Goal: Task Accomplishment & Management: Manage account settings

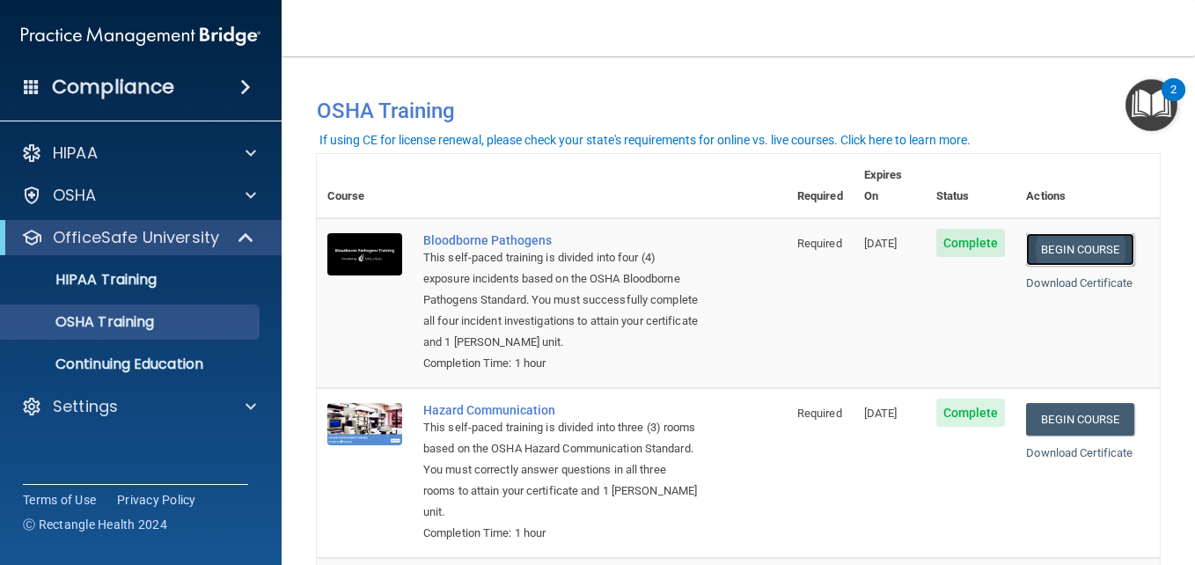
click at [1100, 242] on link "Begin Course" at bounding box center [1079, 249] width 107 height 33
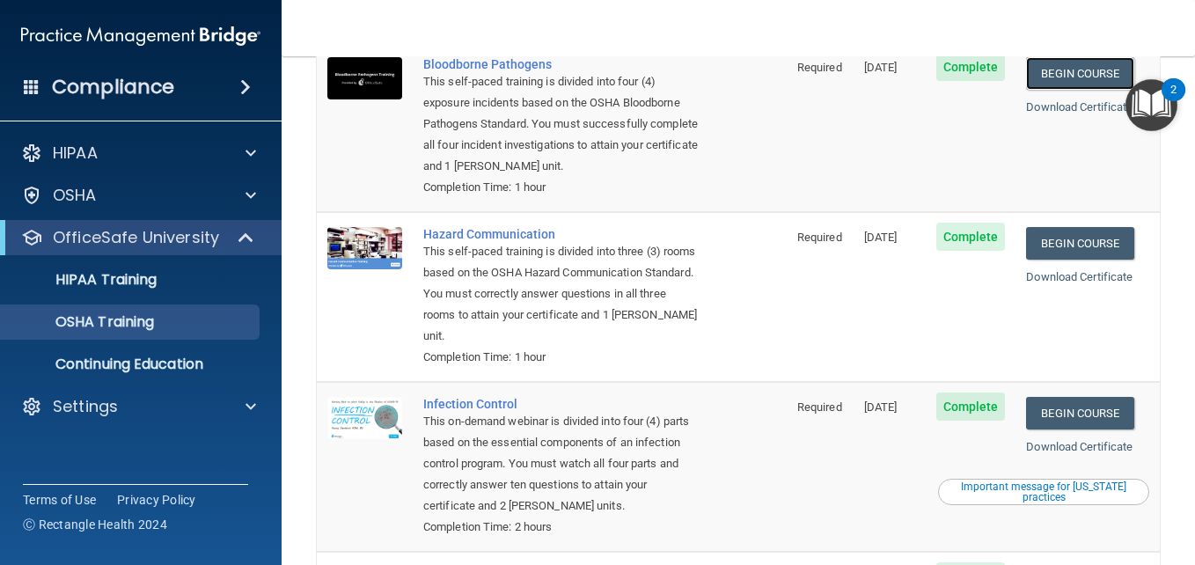
scroll to position [264, 0]
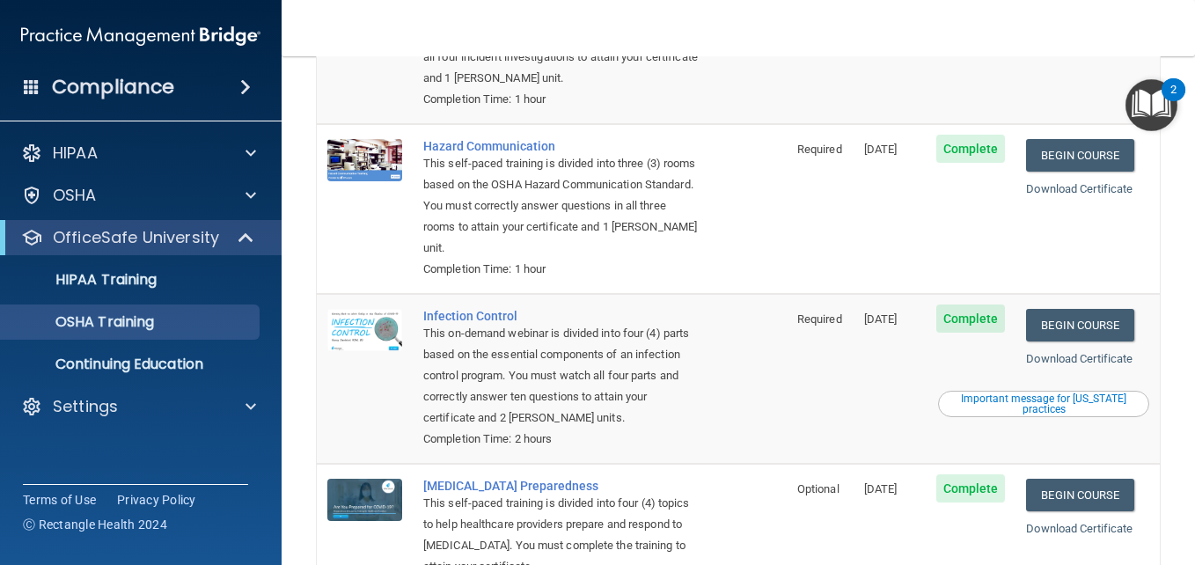
click at [273, 225] on div "OfficeSafe University" at bounding box center [141, 237] width 282 height 35
click at [250, 236] on span at bounding box center [247, 237] width 15 height 21
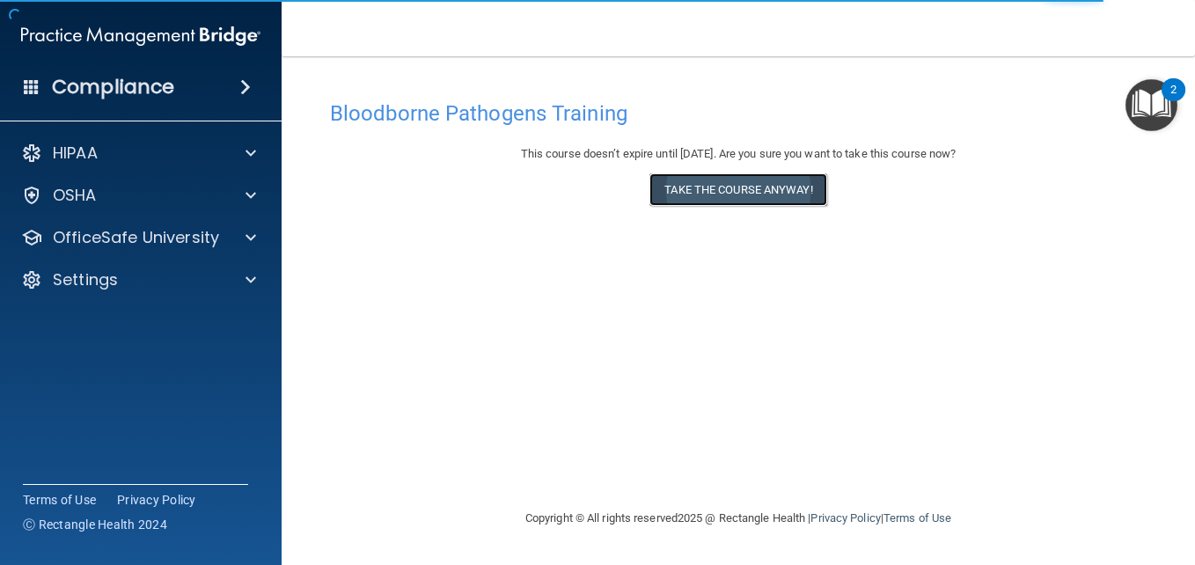
click at [778, 185] on button "Take the course anyway!" at bounding box center [737, 189] width 177 height 33
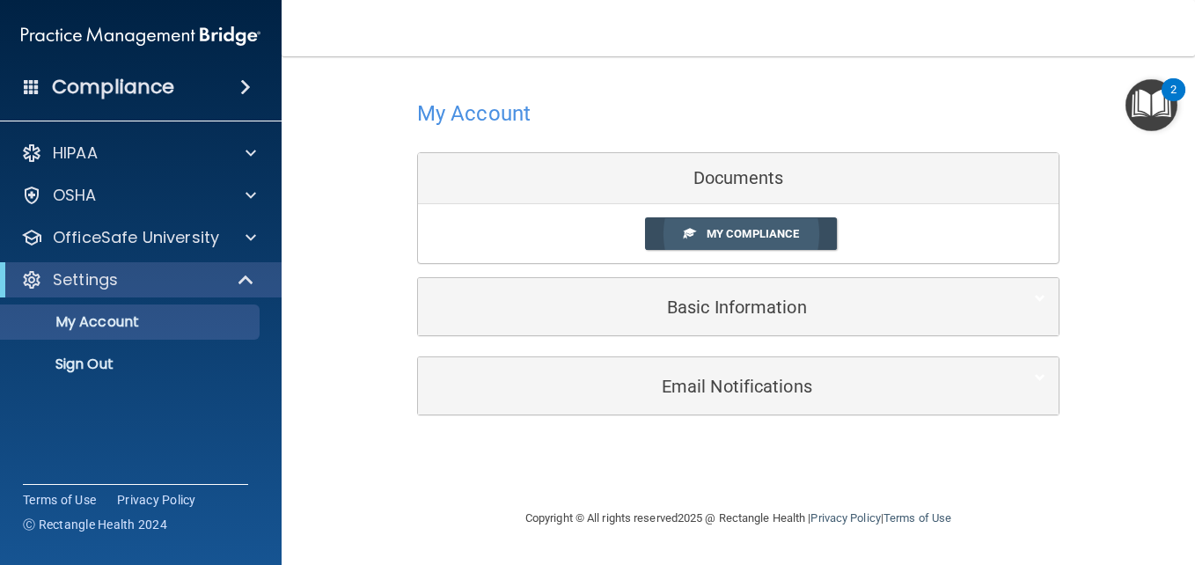
click at [710, 241] on link "My Compliance" at bounding box center [741, 233] width 193 height 33
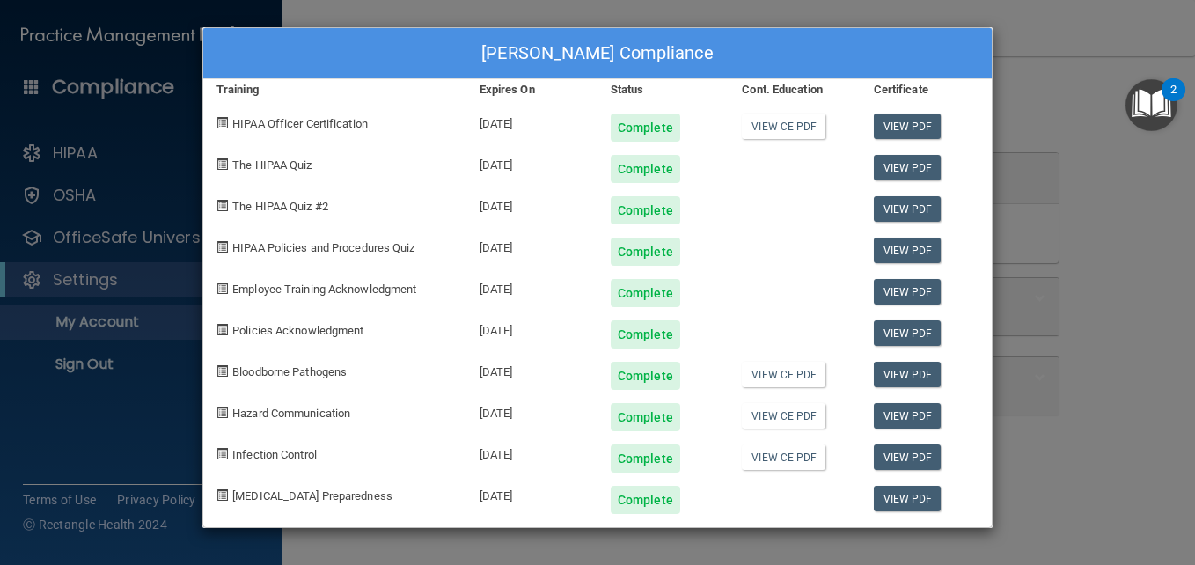
drag, startPoint x: 1153, startPoint y: 72, endPoint x: 1140, endPoint y: 77, distance: 13.4
click at [1153, 73] on div "Caytlin Wilgus's Compliance Training Expires On Status Cont. Education Certific…" at bounding box center [597, 282] width 1195 height 565
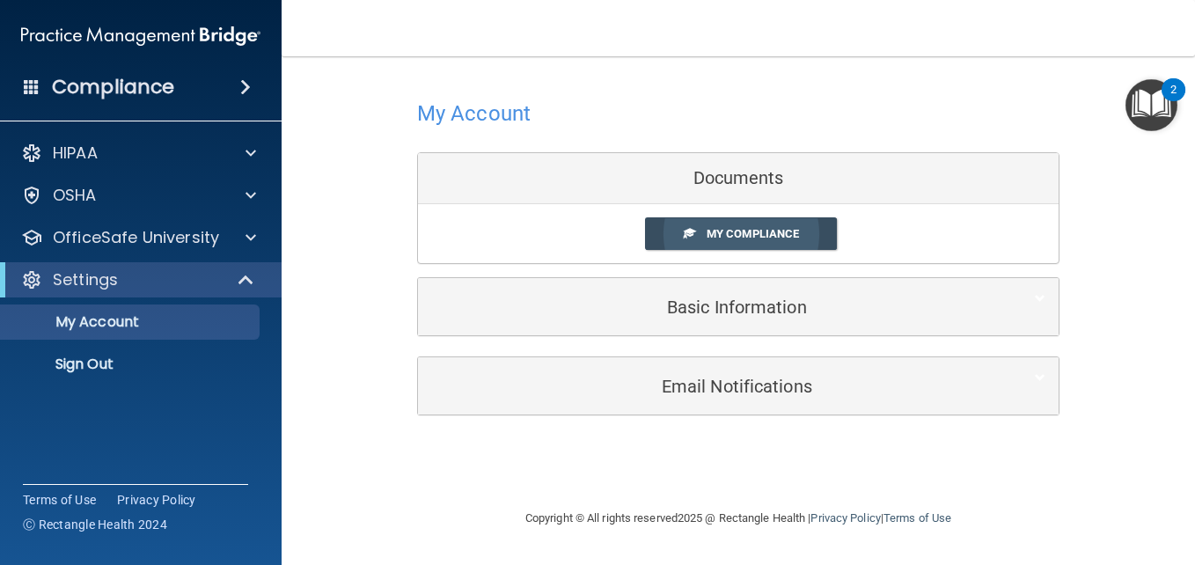
click at [755, 243] on link "My Compliance" at bounding box center [741, 233] width 193 height 33
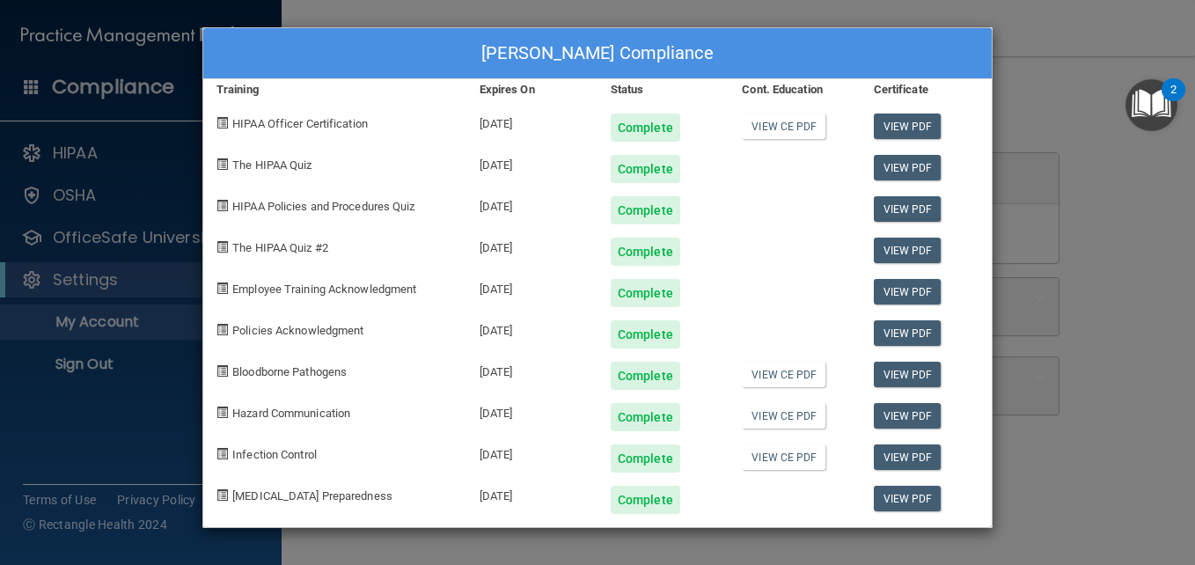
click at [1009, 40] on div "Caytlin Wilgus's Compliance Training Expires On Status Cont. Education Certific…" at bounding box center [597, 282] width 1195 height 565
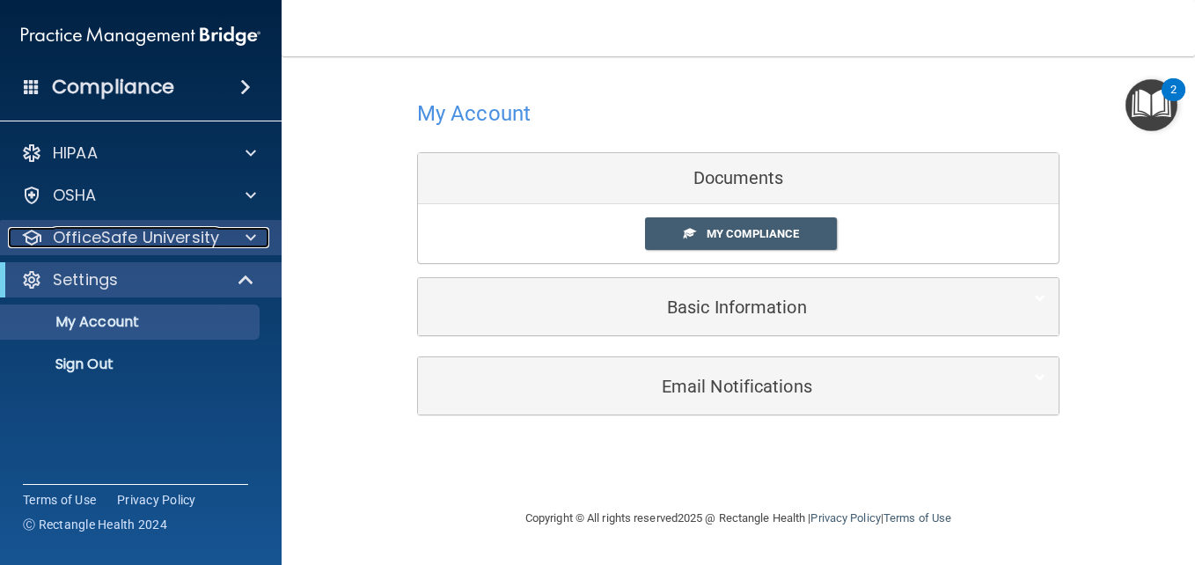
click at [240, 235] on div at bounding box center [248, 237] width 44 height 21
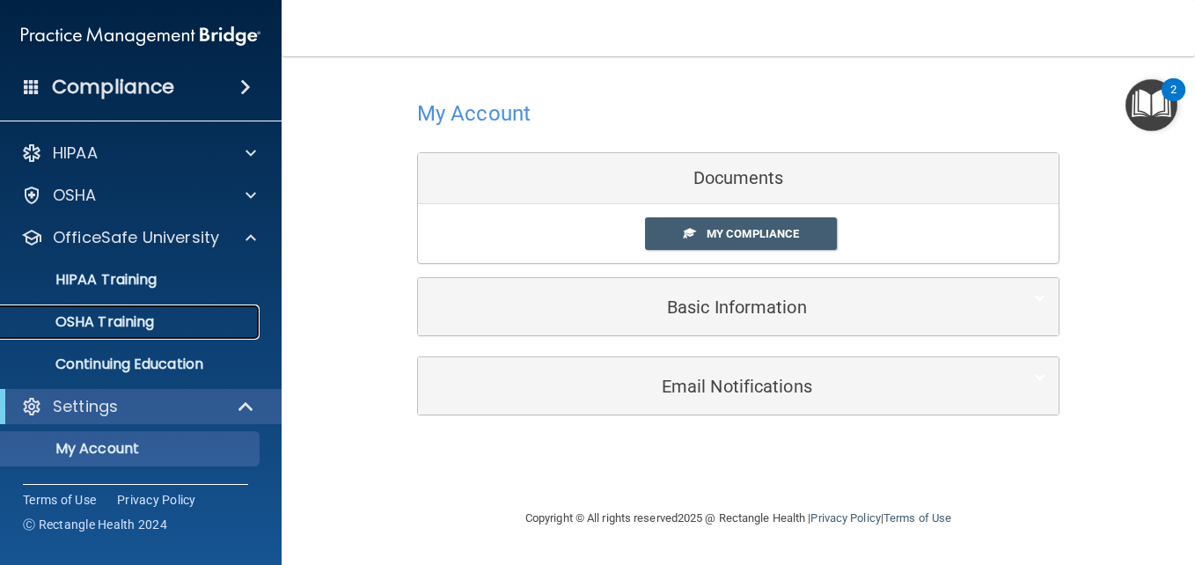
click at [124, 317] on p "OSHA Training" at bounding box center [82, 322] width 143 height 18
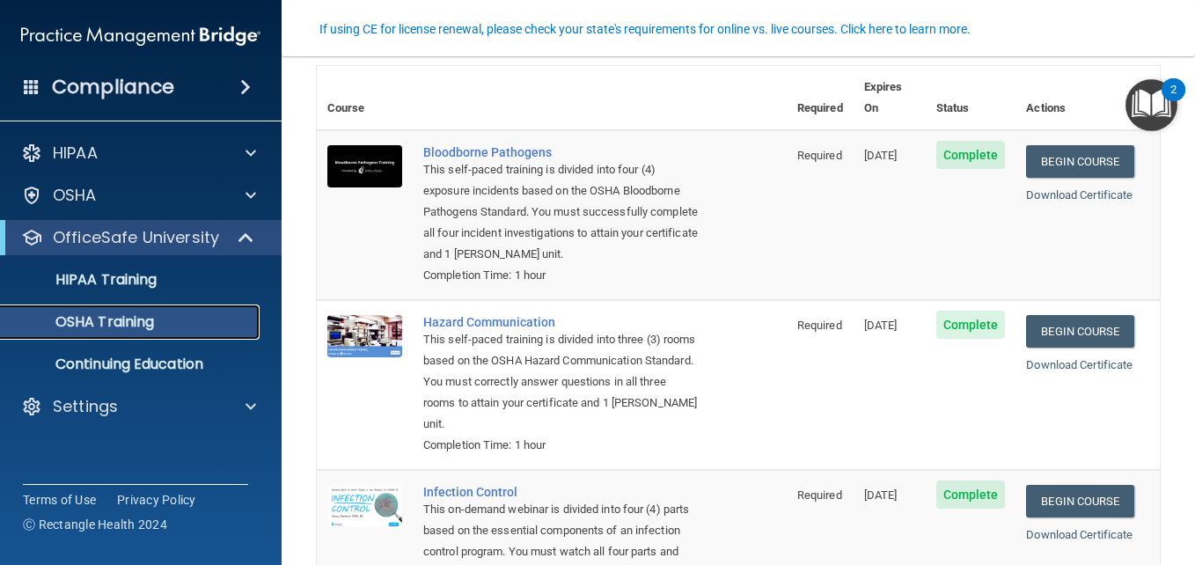
scroll to position [176, 0]
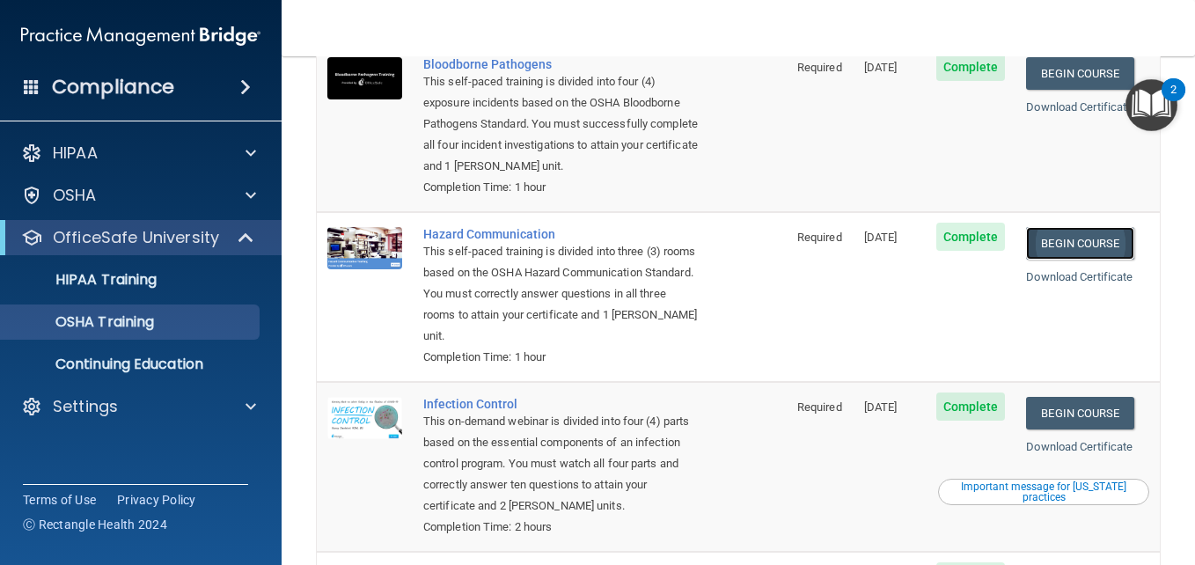
click at [1045, 232] on link "Begin Course" at bounding box center [1079, 243] width 107 height 33
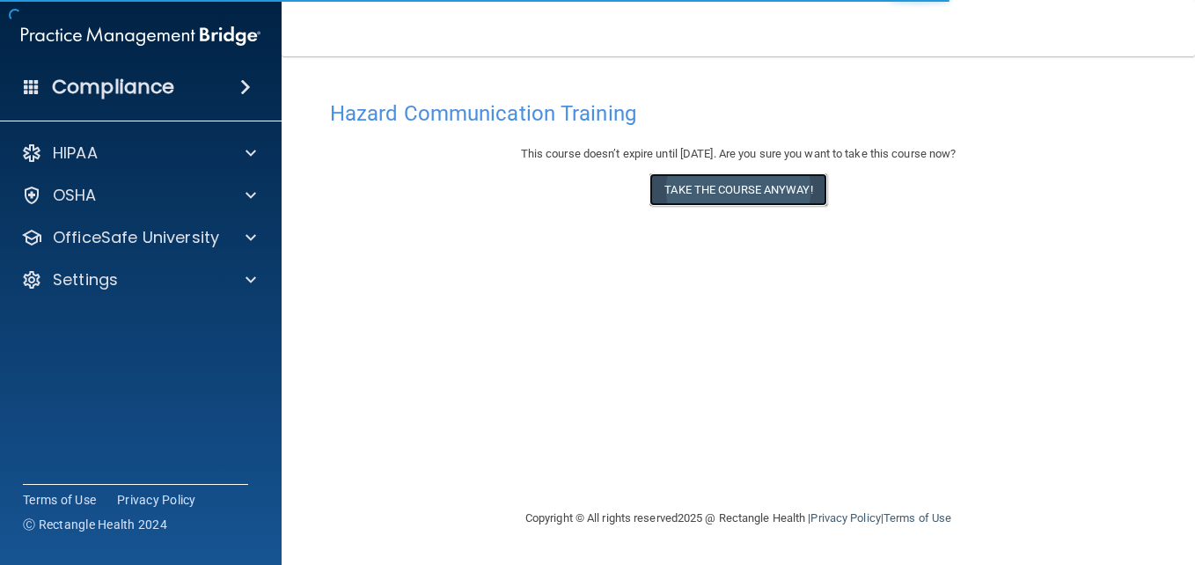
click at [686, 193] on button "Take the course anyway!" at bounding box center [737, 189] width 177 height 33
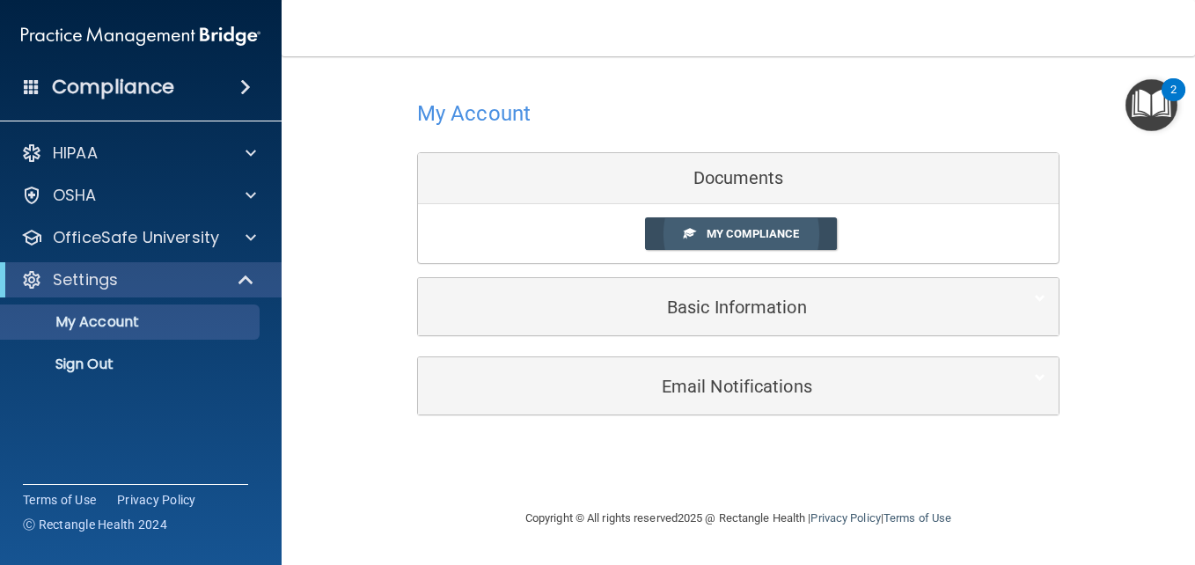
click at [742, 238] on span "My Compliance" at bounding box center [753, 233] width 92 height 13
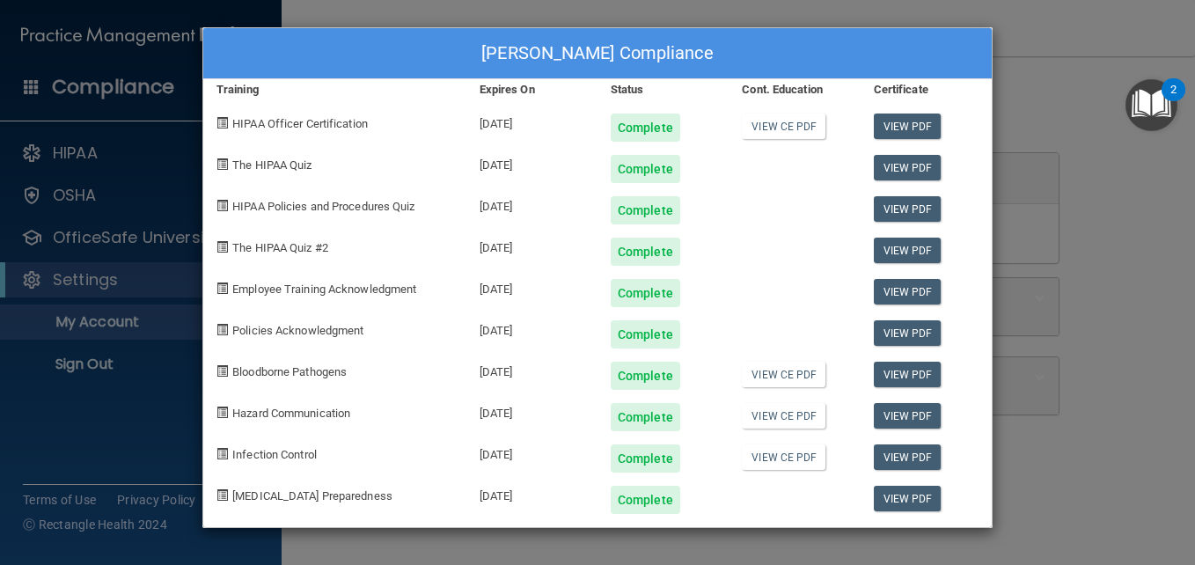
click at [1118, 232] on div "Caytlin Wilgus's Compliance Training Expires On Status Cont. Education Certific…" at bounding box center [597, 282] width 1195 height 565
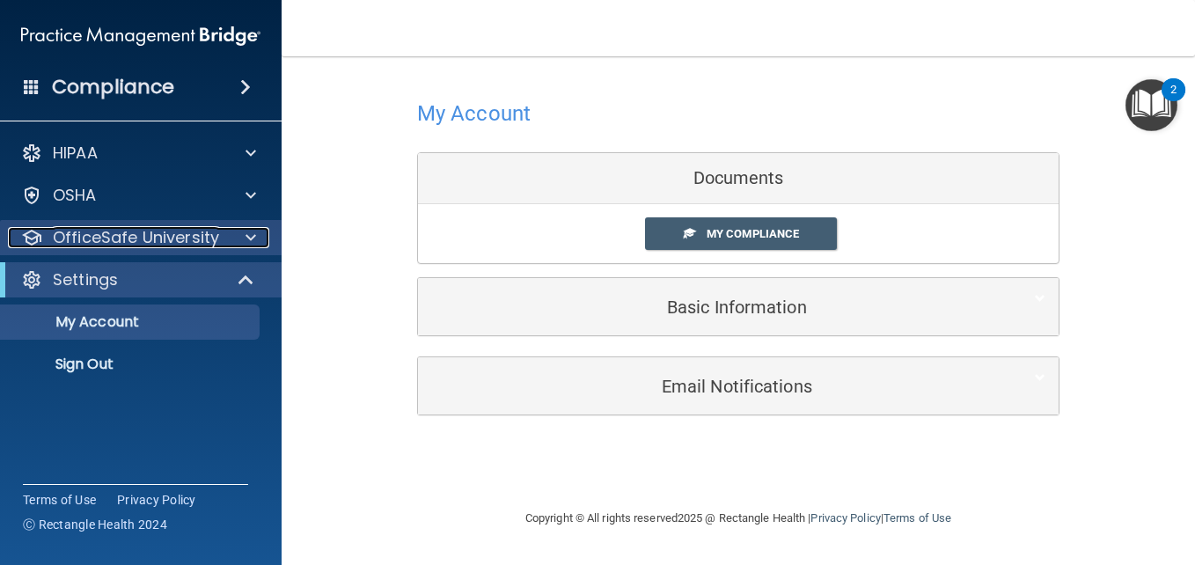
click at [249, 240] on span at bounding box center [251, 237] width 11 height 21
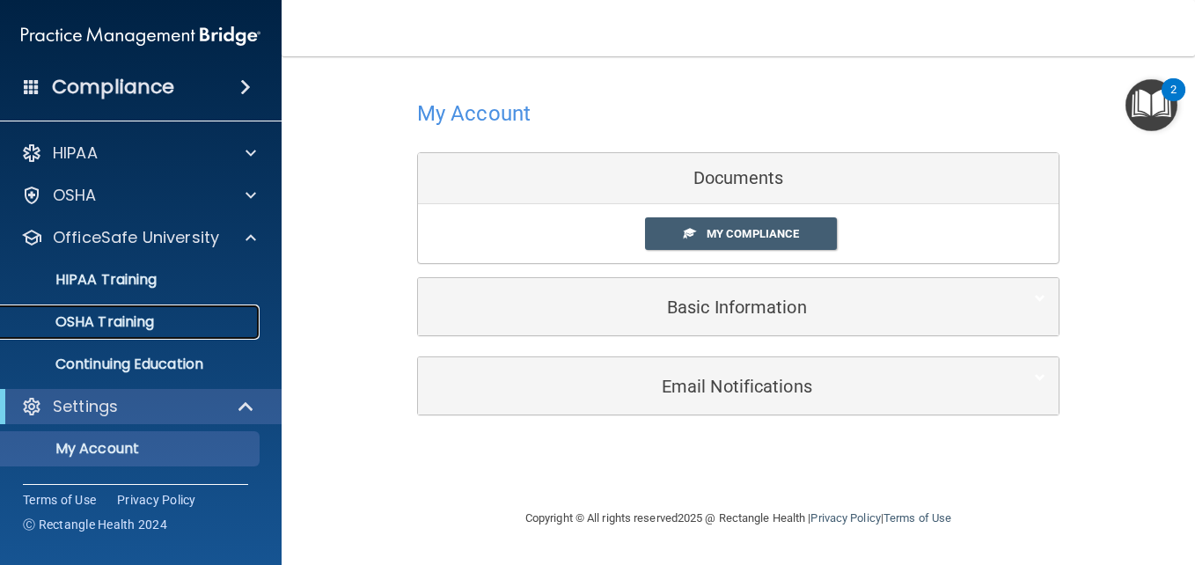
click at [136, 327] on p "OSHA Training" at bounding box center [82, 322] width 143 height 18
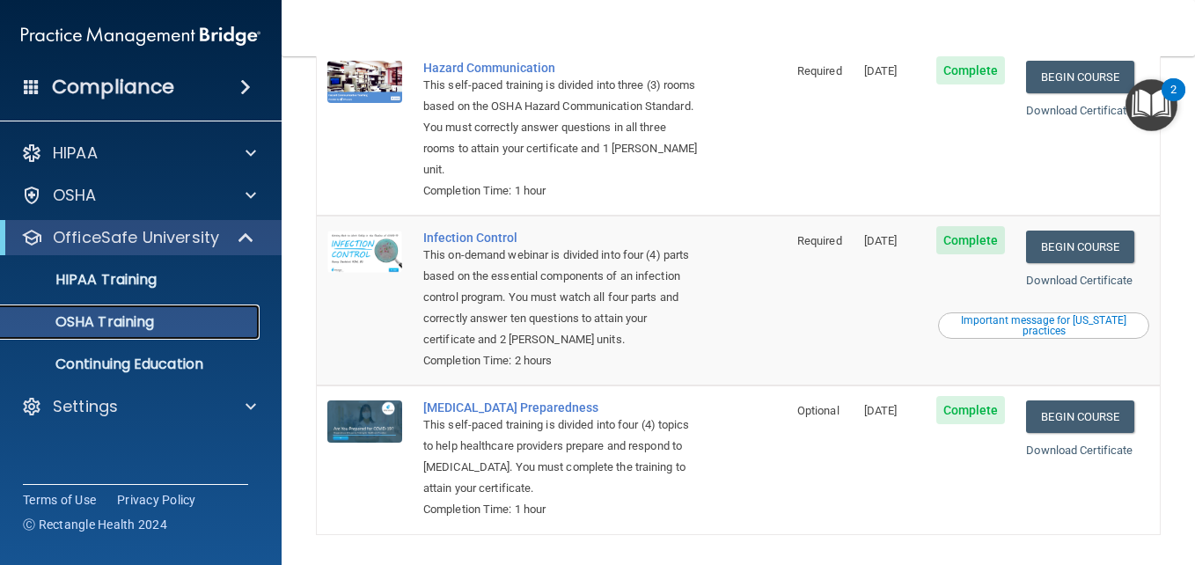
scroll to position [352, 0]
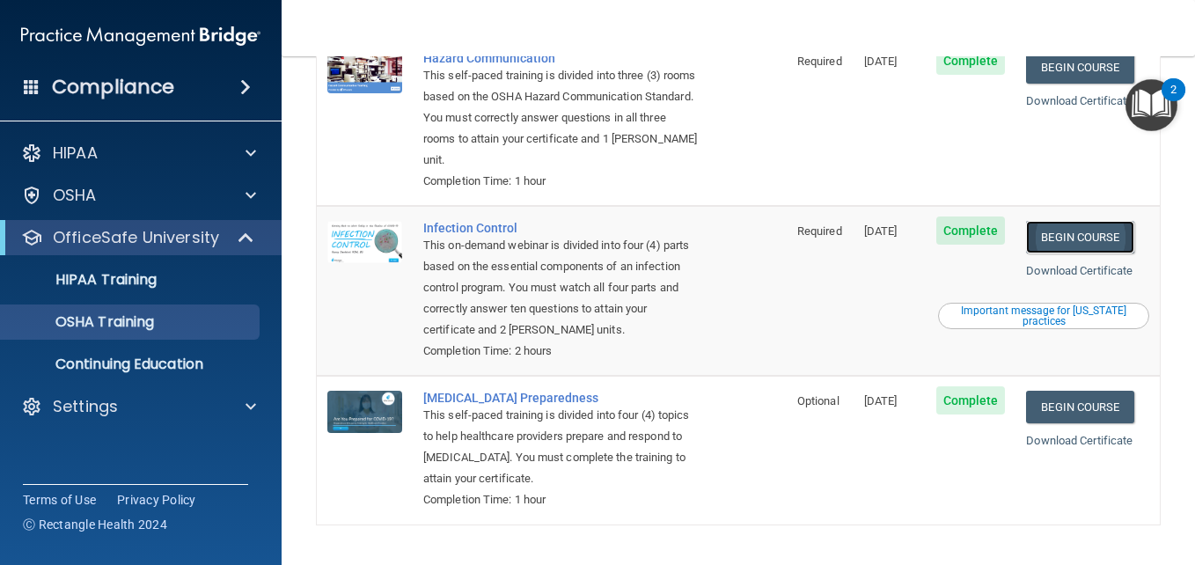
click at [1065, 249] on link "Begin Course" at bounding box center [1079, 237] width 107 height 33
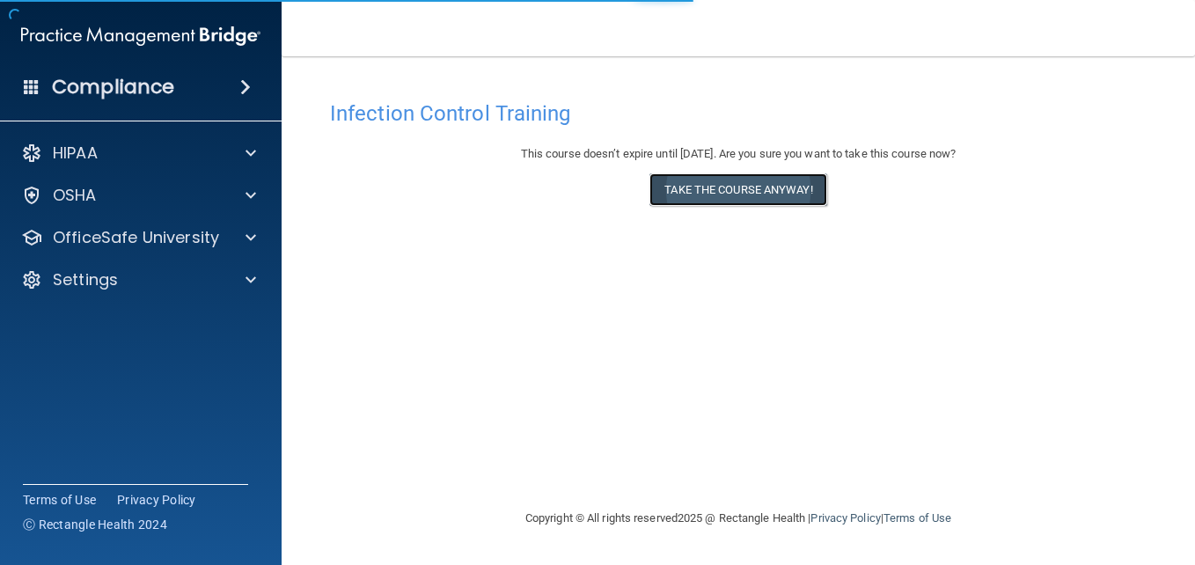
click at [696, 184] on button "Take the course anyway!" at bounding box center [737, 189] width 177 height 33
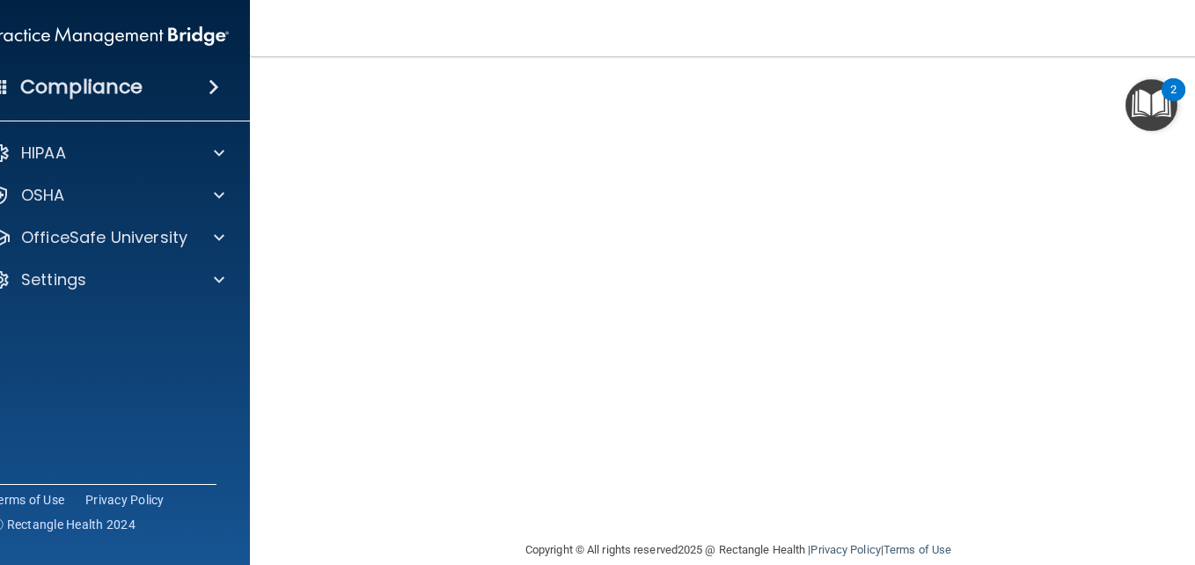
scroll to position [188, 0]
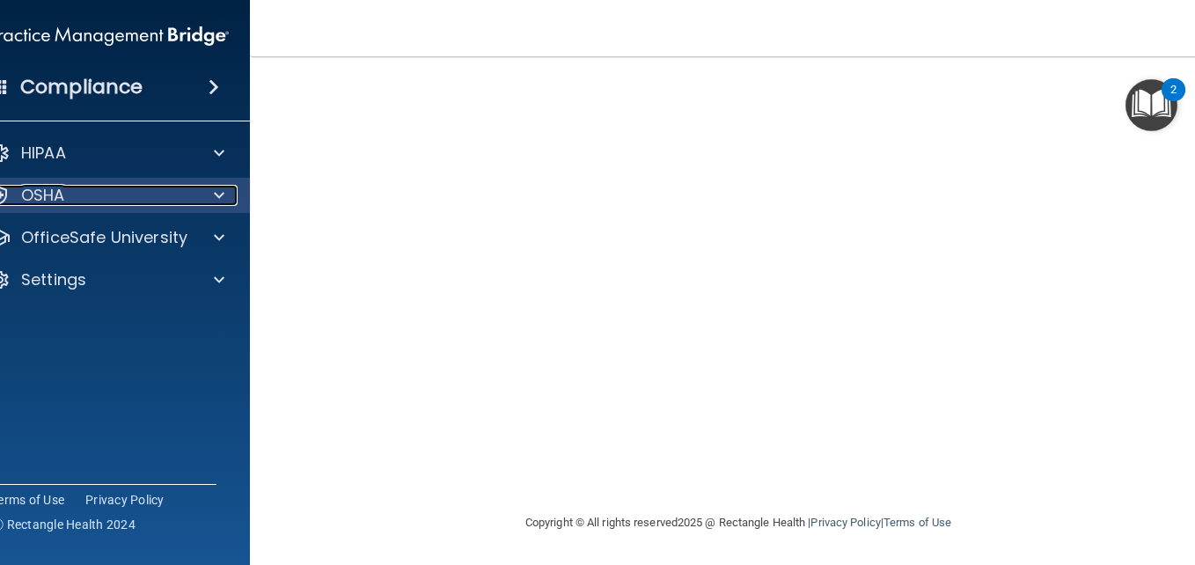
click at [214, 196] on span at bounding box center [219, 195] width 11 height 21
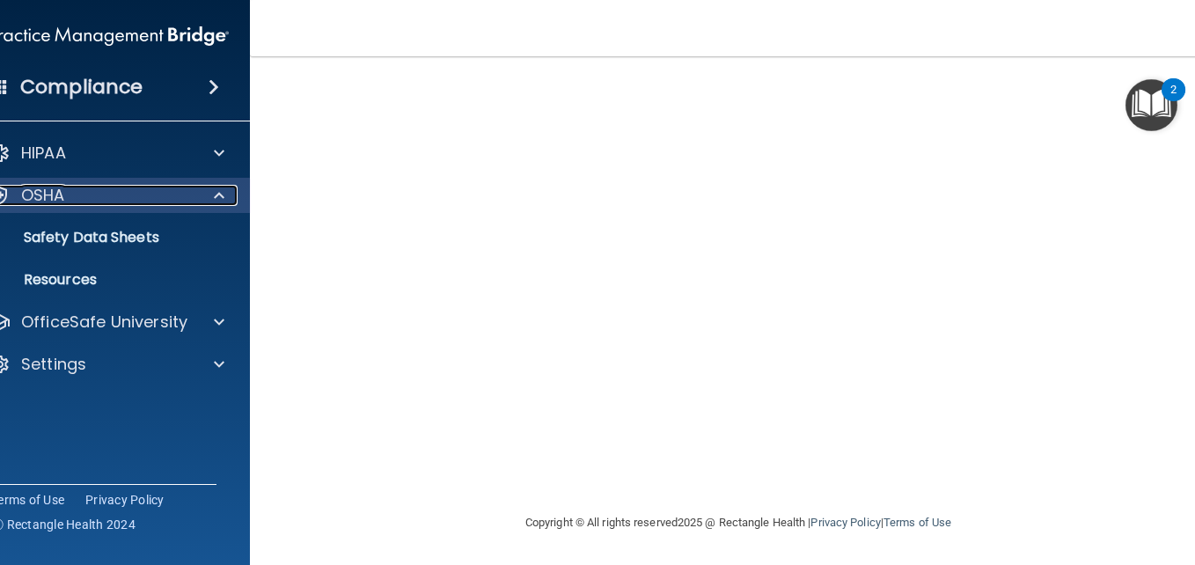
click at [214, 196] on span at bounding box center [219, 195] width 11 height 21
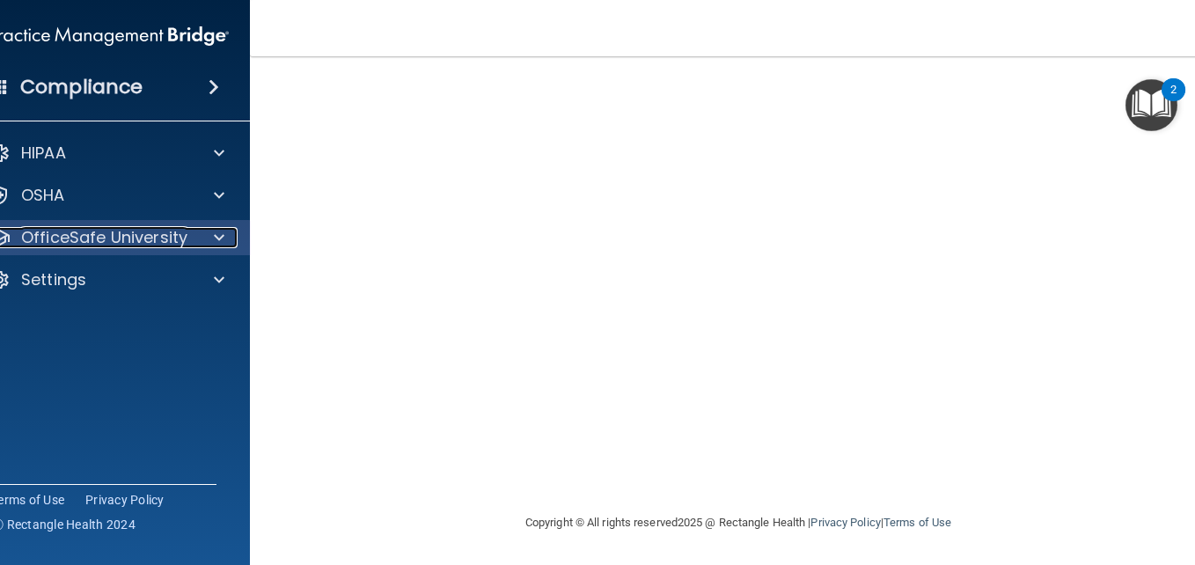
click at [214, 242] on span at bounding box center [219, 237] width 11 height 21
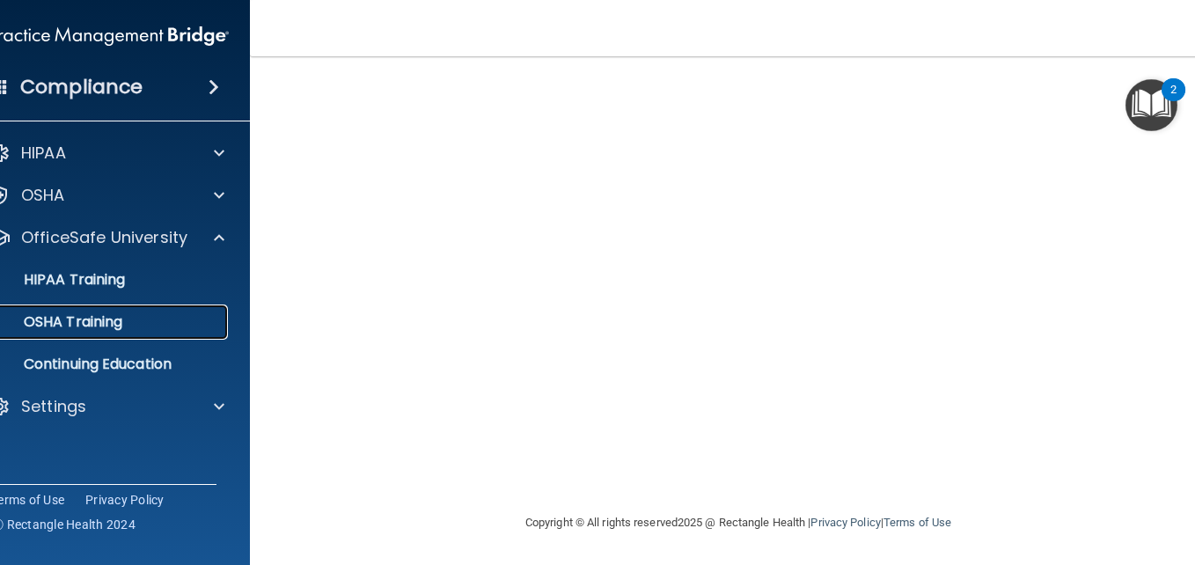
click at [145, 321] on div "OSHA Training" at bounding box center [100, 322] width 240 height 18
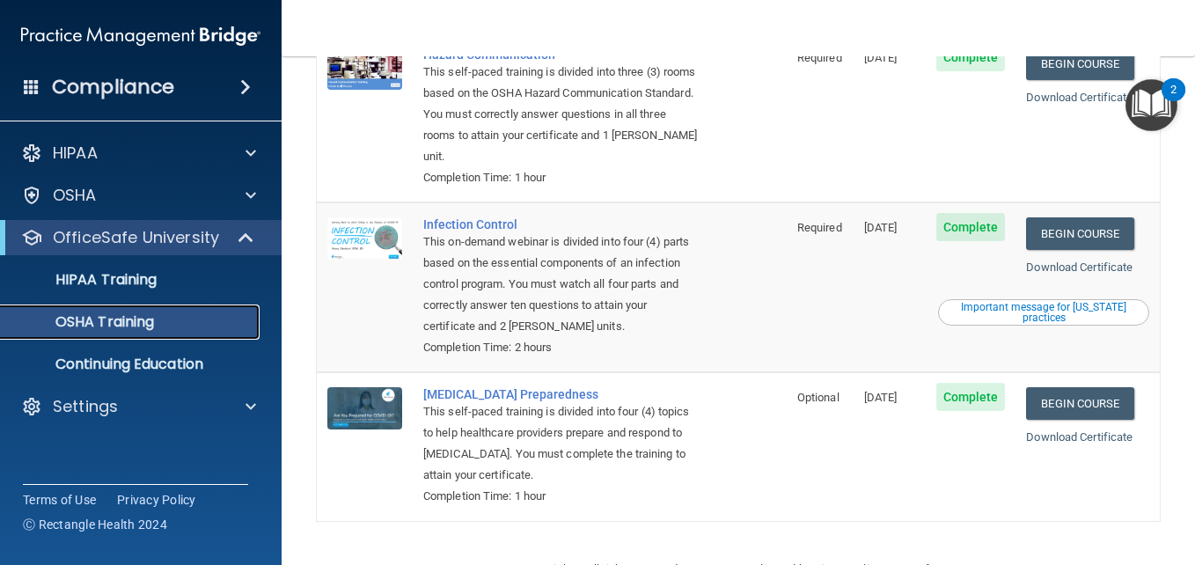
scroll to position [407, 0]
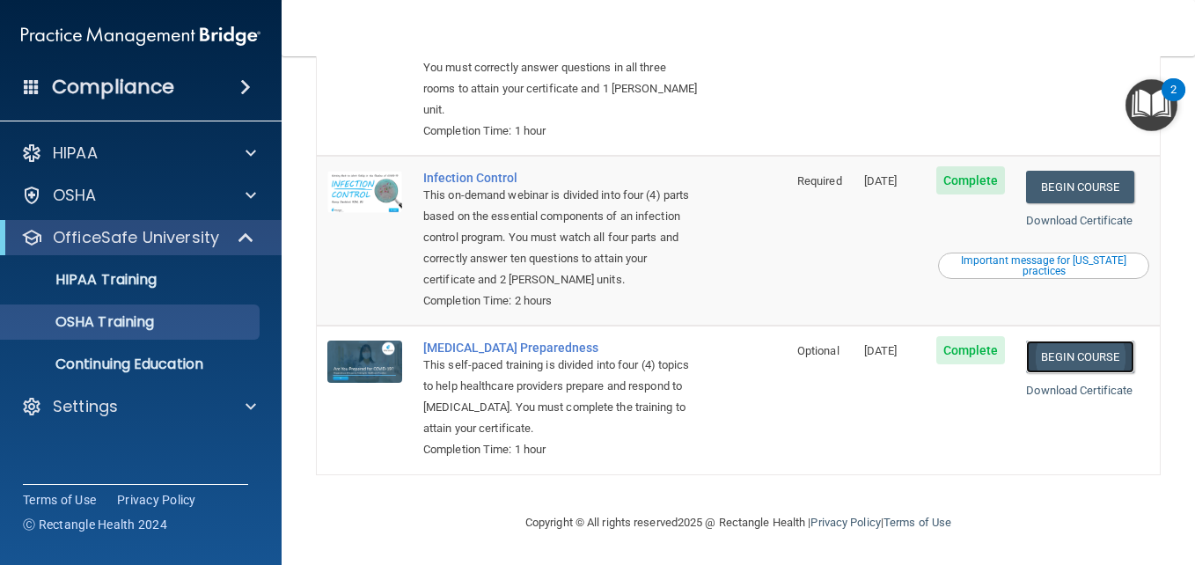
click at [1078, 356] on link "Begin Course" at bounding box center [1079, 357] width 107 height 33
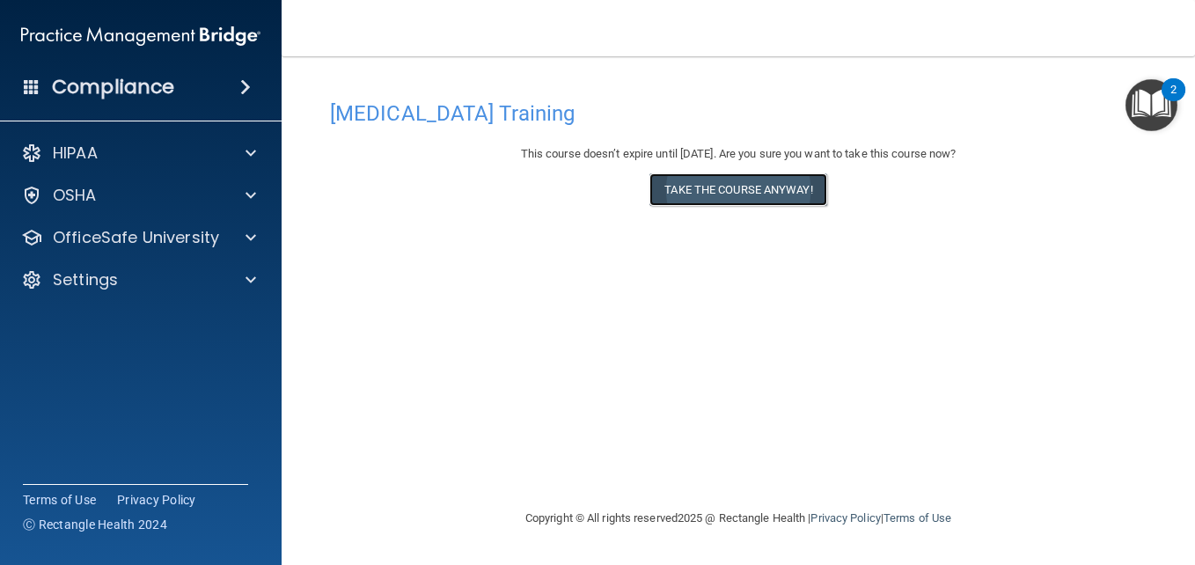
click at [745, 187] on button "Take the course anyway!" at bounding box center [737, 189] width 177 height 33
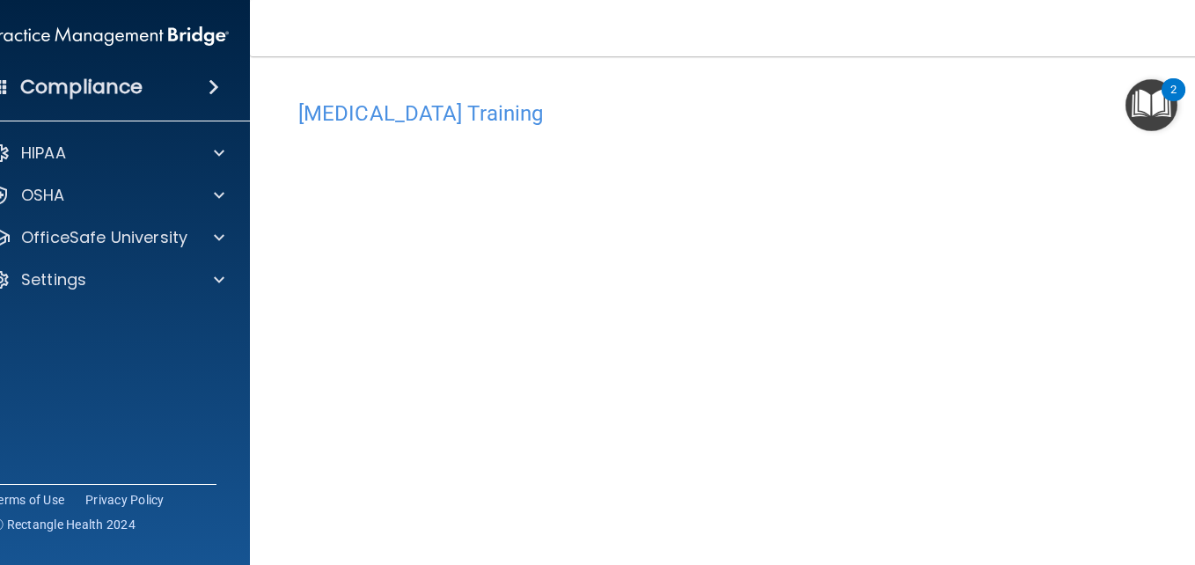
scroll to position [56, 0]
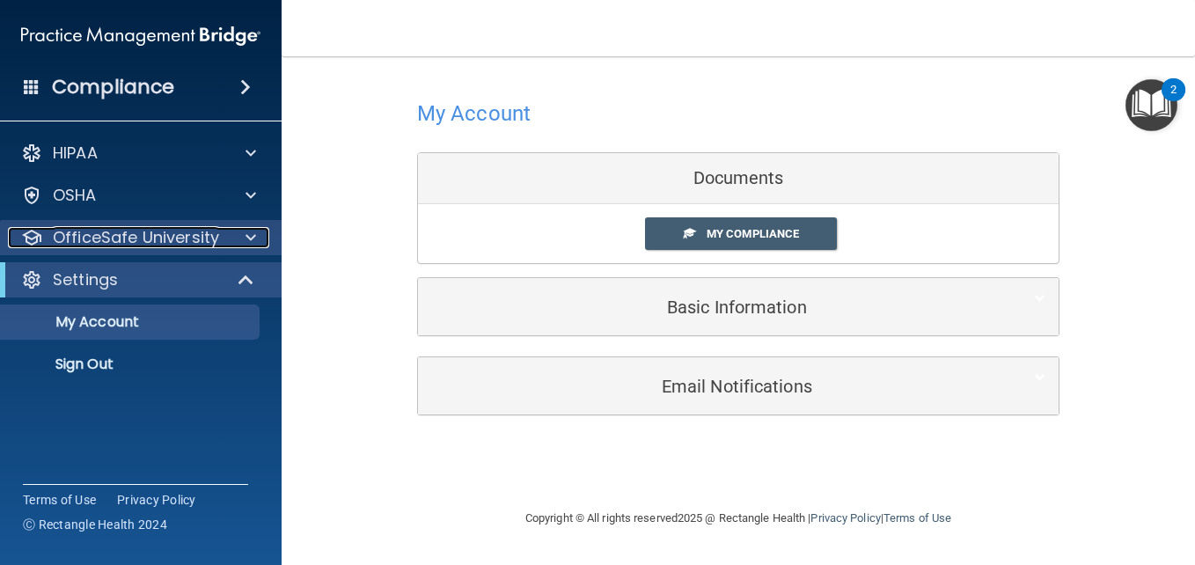
click at [261, 238] on div at bounding box center [248, 237] width 44 height 21
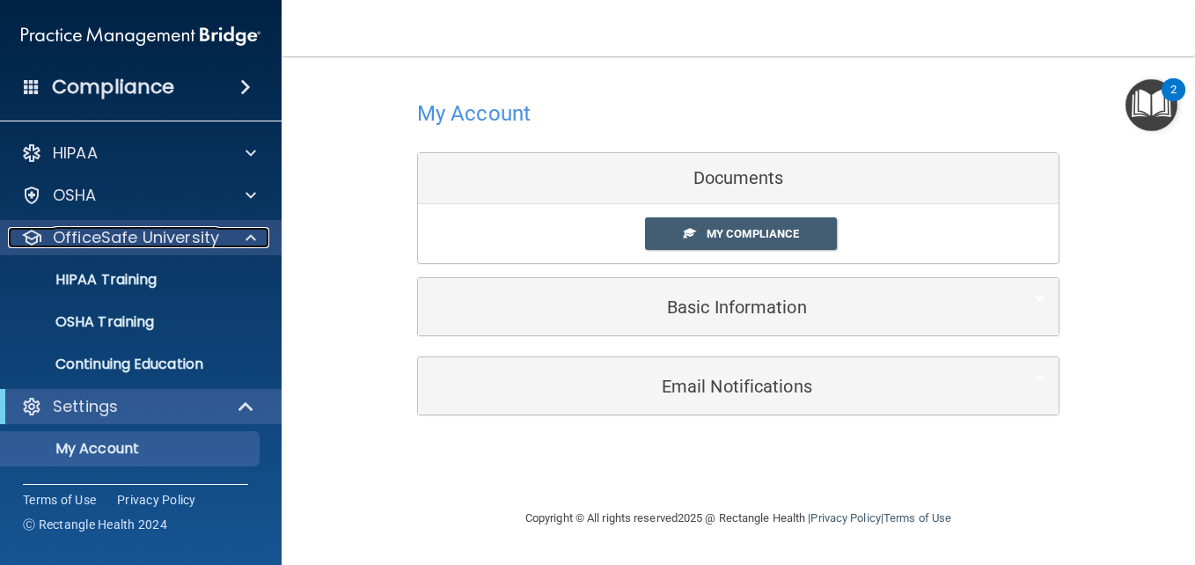
click at [261, 238] on div at bounding box center [248, 237] width 44 height 21
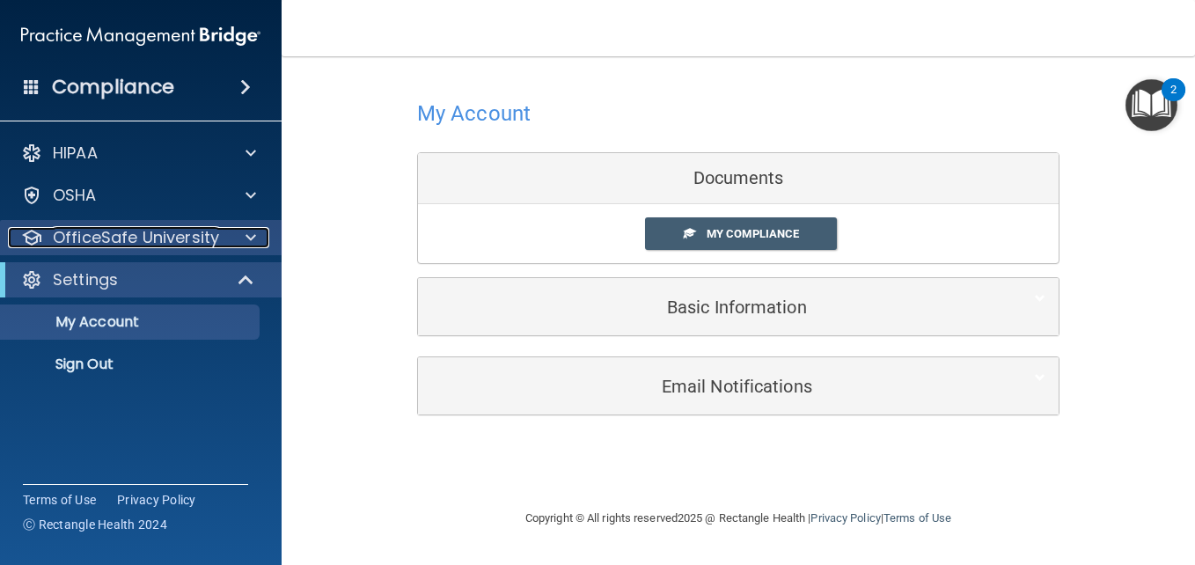
click at [260, 238] on div at bounding box center [248, 237] width 44 height 21
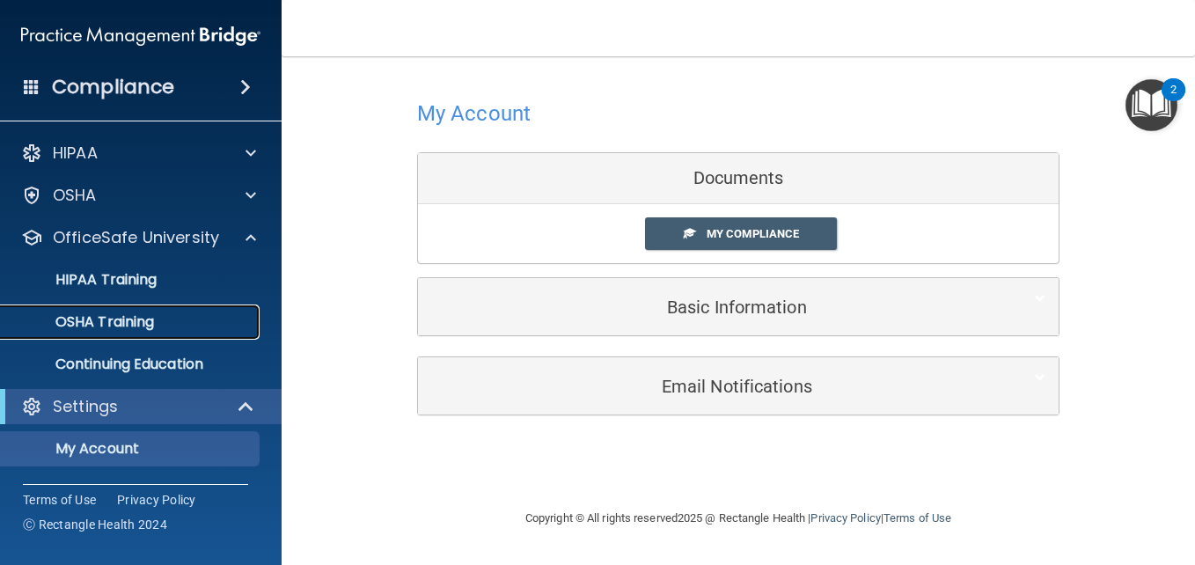
click at [172, 330] on div "OSHA Training" at bounding box center [131, 322] width 240 height 18
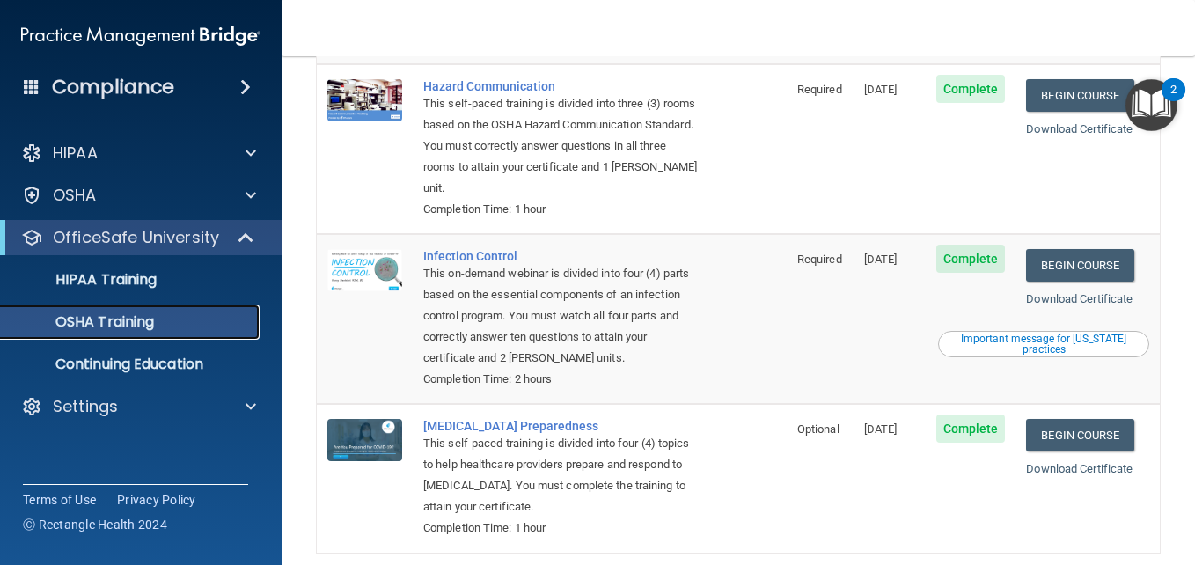
scroll to position [352, 0]
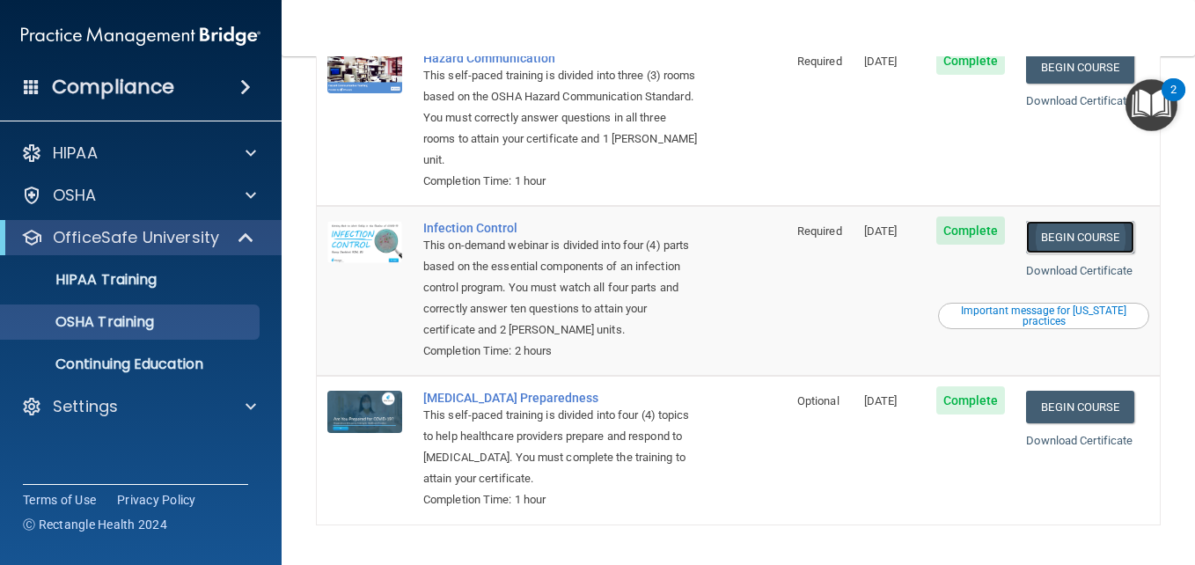
click at [1085, 239] on link "Begin Course" at bounding box center [1079, 237] width 107 height 33
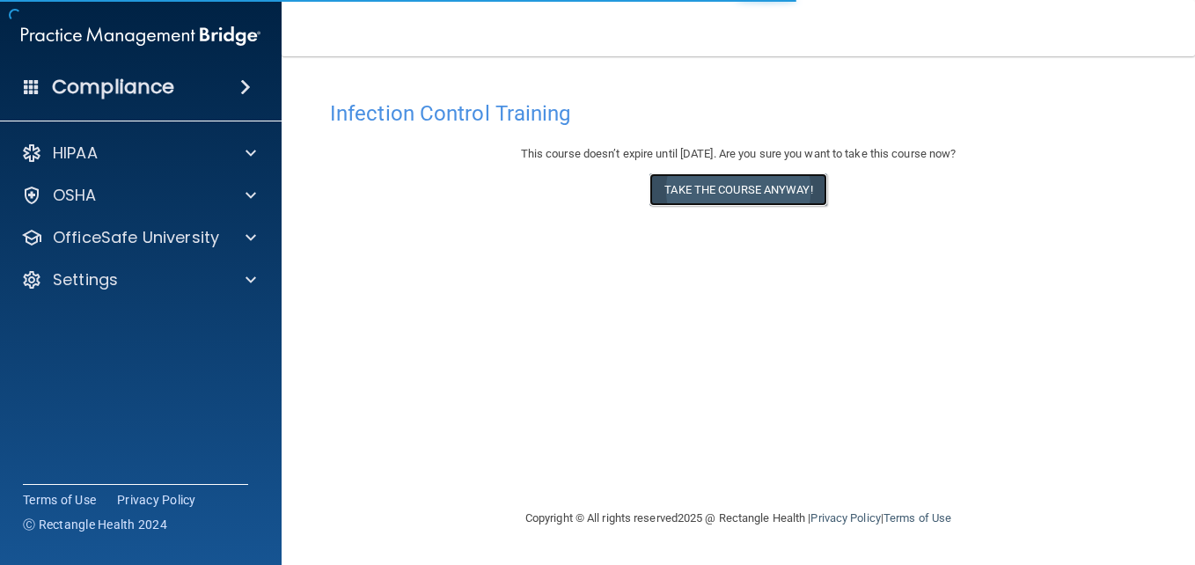
click at [741, 184] on button "Take the course anyway!" at bounding box center [737, 189] width 177 height 33
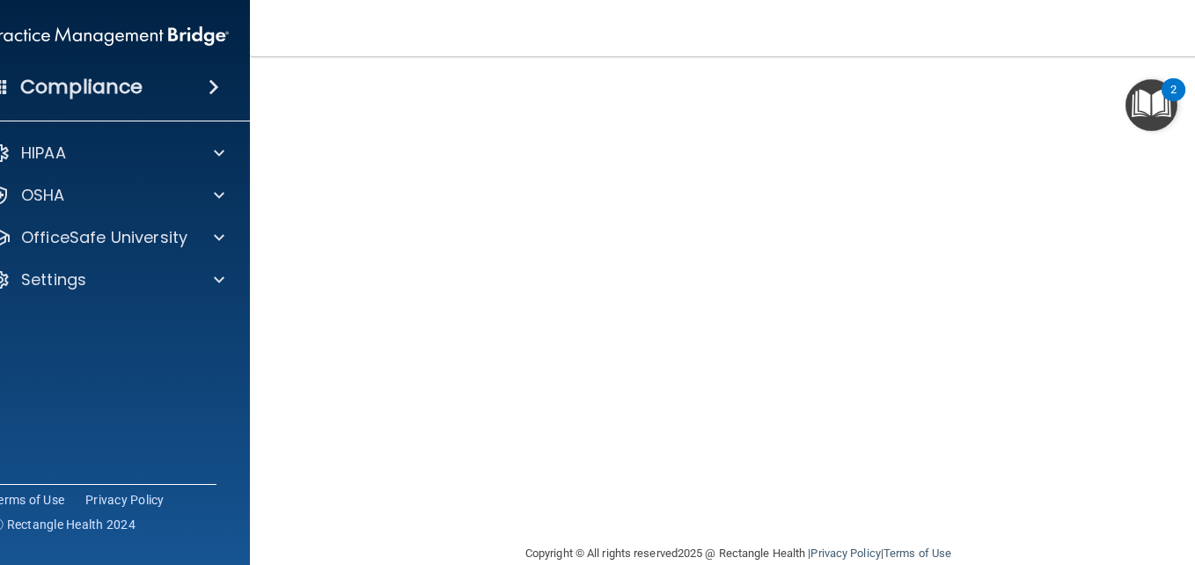
scroll to position [188, 0]
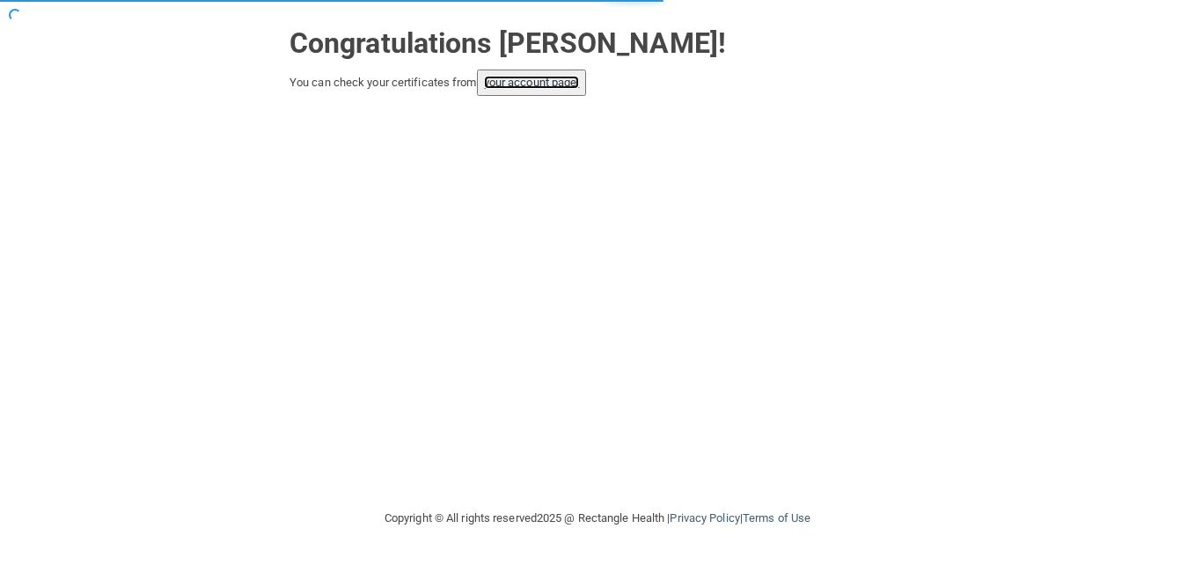
click at [532, 83] on link "your account page!" at bounding box center [532, 82] width 96 height 13
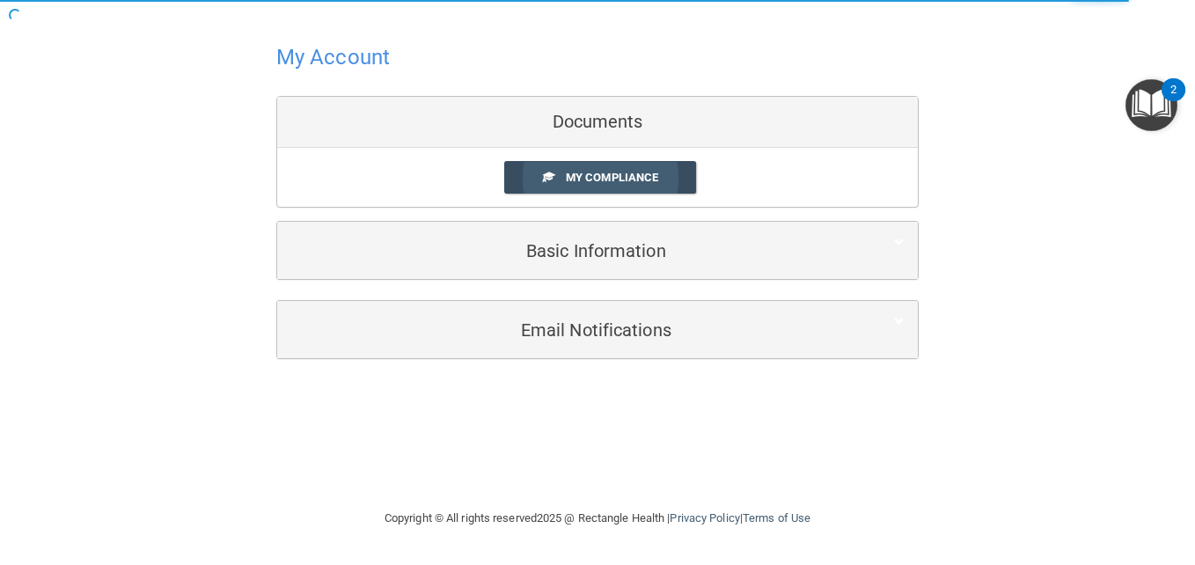
click at [628, 180] on span "My Compliance" at bounding box center [612, 177] width 92 height 13
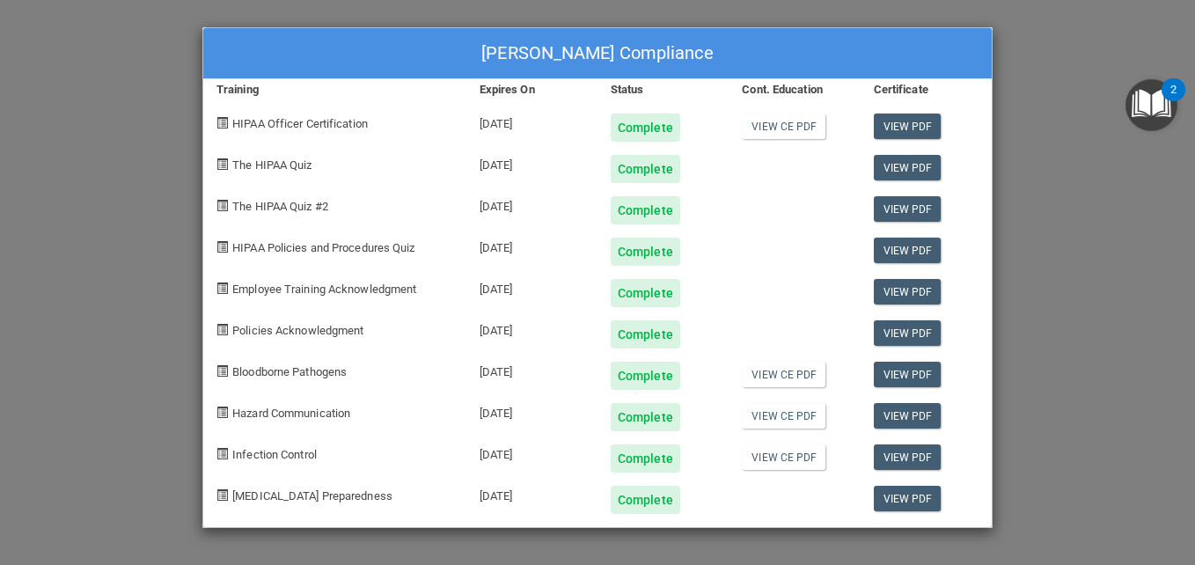
click at [670, 168] on div "Complete" at bounding box center [646, 169] width 70 height 28
click at [671, 301] on div "Complete" at bounding box center [646, 293] width 70 height 28
drag, startPoint x: 779, startPoint y: 239, endPoint x: 789, endPoint y: 233, distance: 12.2
click at [783, 236] on div at bounding box center [794, 244] width 131 height 41
click at [788, 380] on link "View CE PDF" at bounding box center [784, 375] width 84 height 26
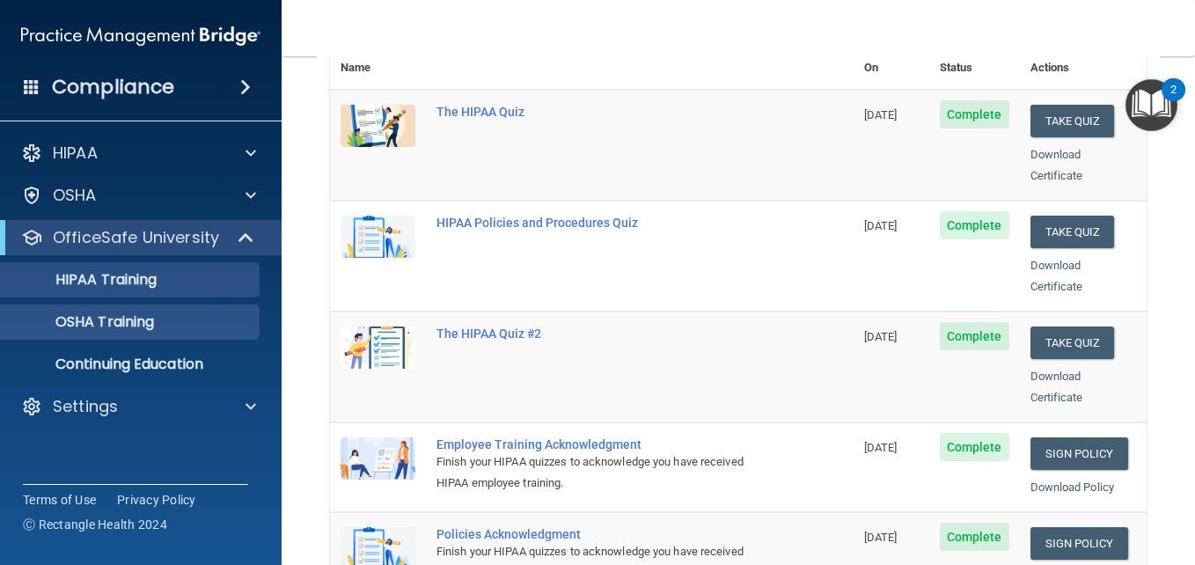
scroll to position [208, 0]
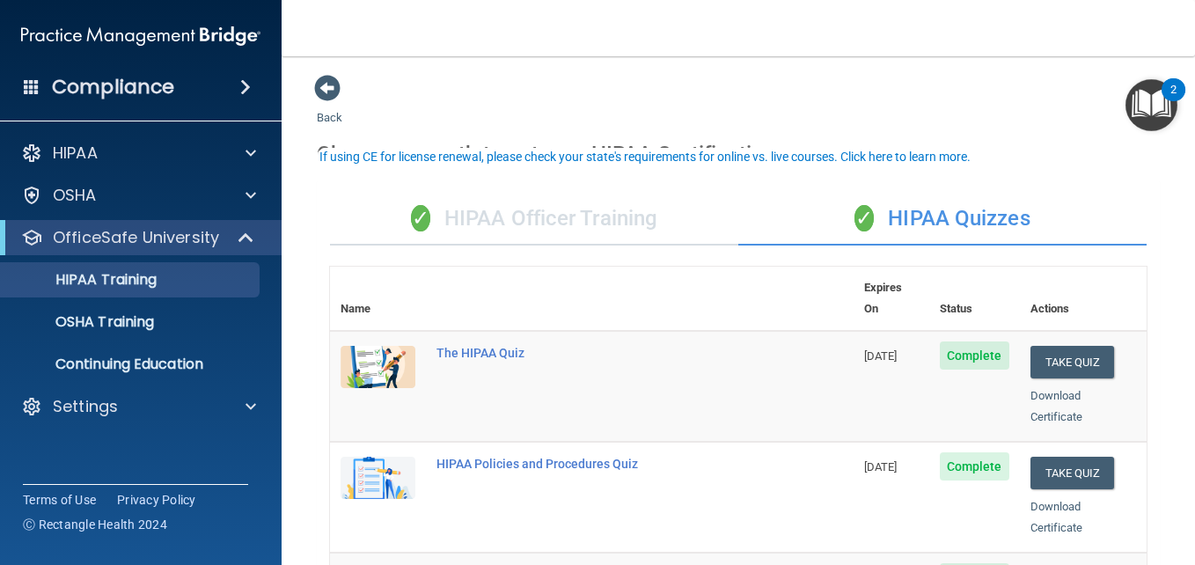
scroll to position [88, 0]
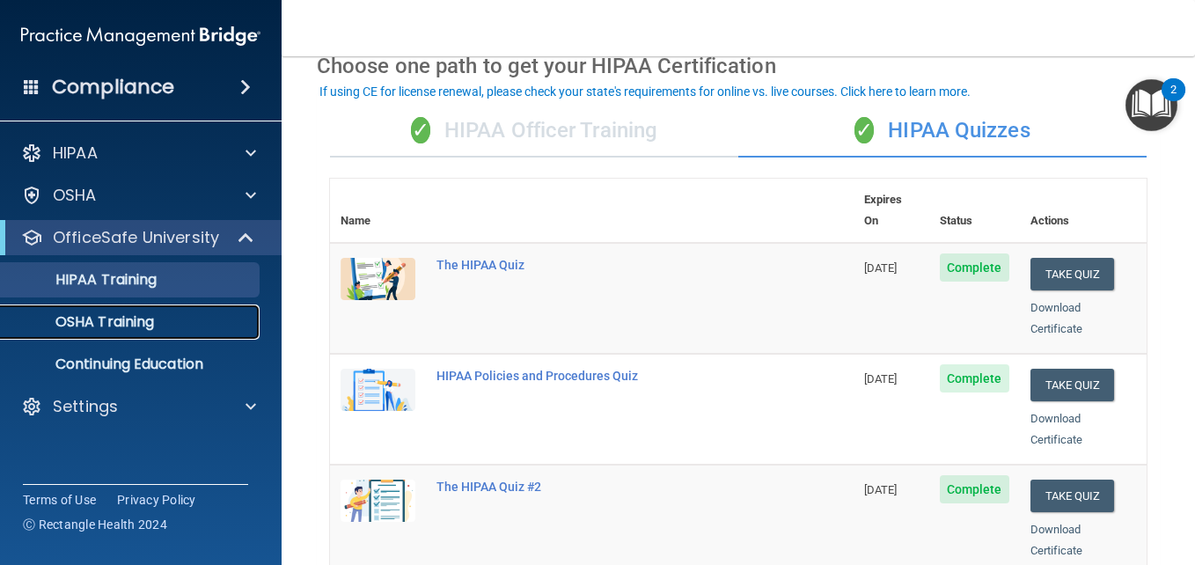
click at [172, 321] on div "OSHA Training" at bounding box center [131, 322] width 240 height 18
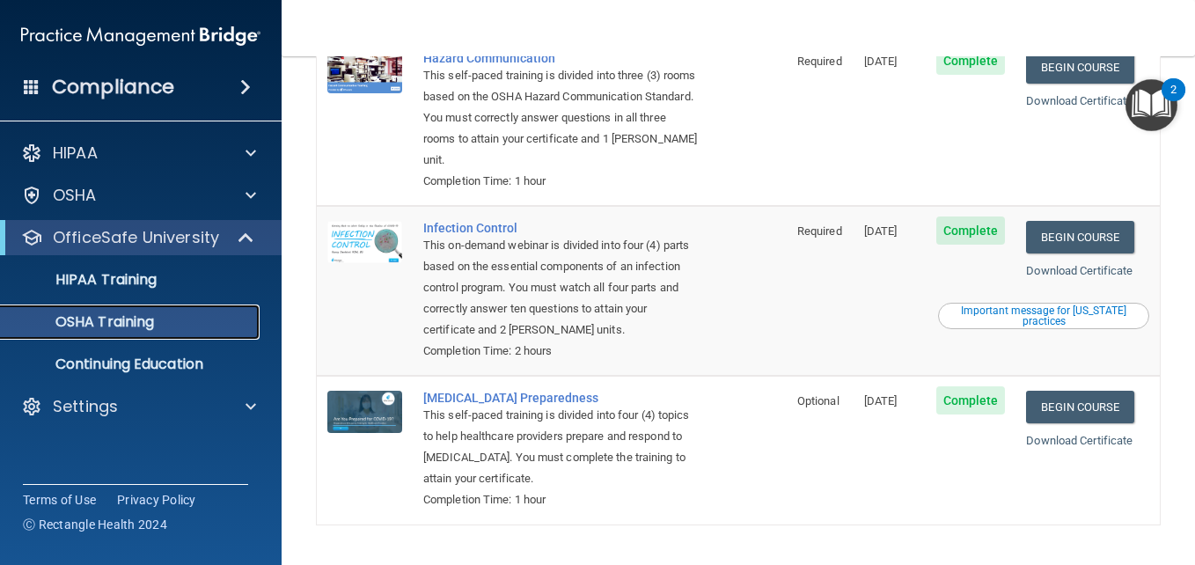
scroll to position [407, 0]
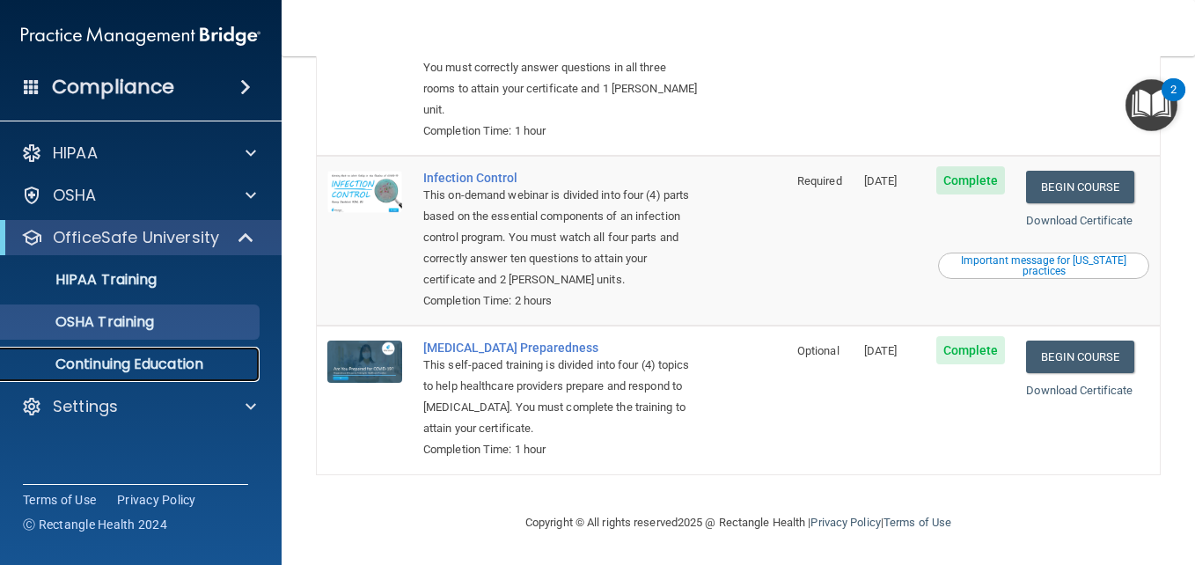
click at [214, 363] on p "Continuing Education" at bounding box center [131, 365] width 240 height 18
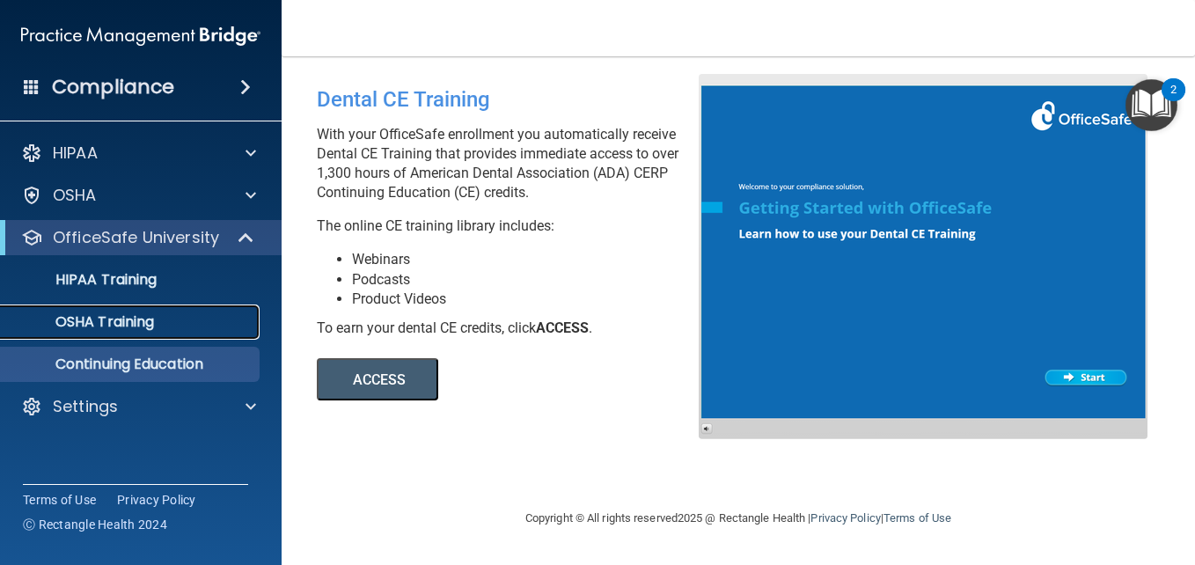
click at [196, 321] on div "OSHA Training" at bounding box center [131, 322] width 240 height 18
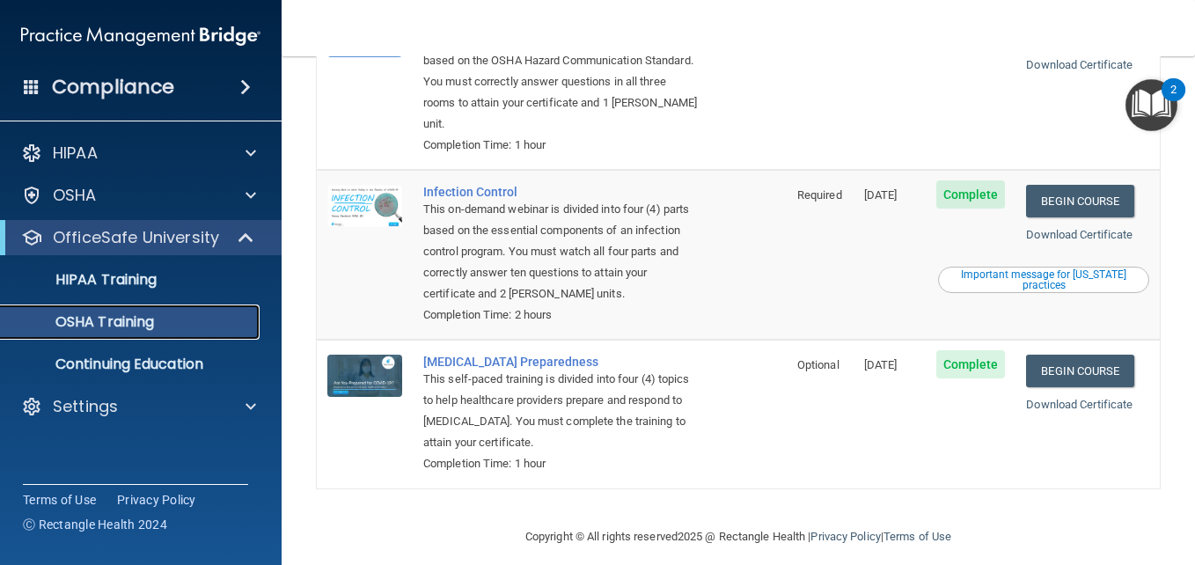
scroll to position [407, 0]
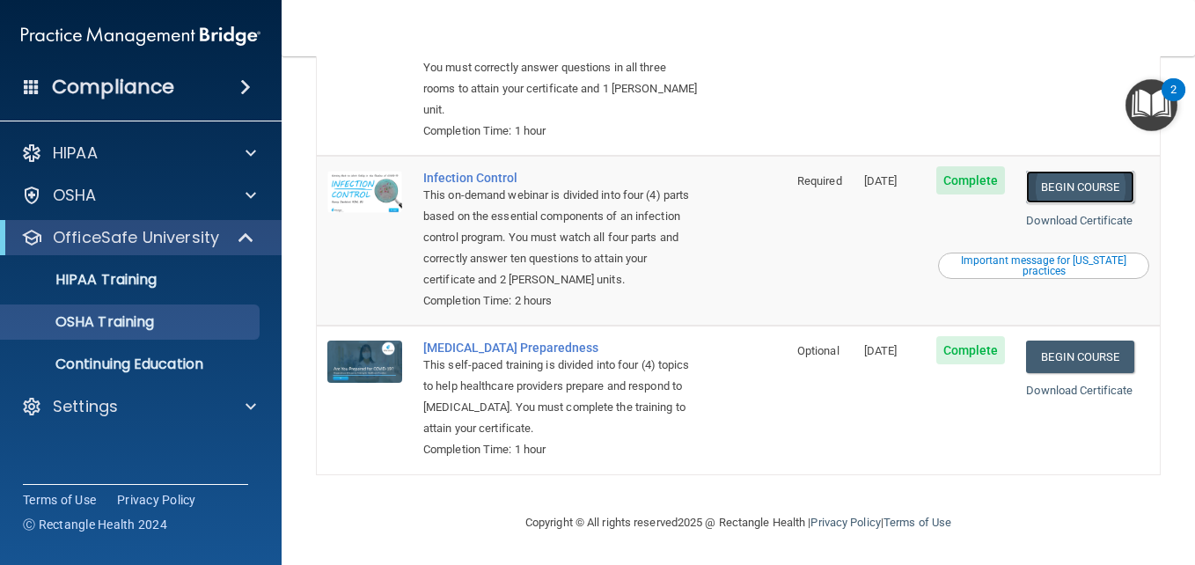
click at [1052, 188] on link "Begin Course" at bounding box center [1079, 187] width 107 height 33
click at [1101, 220] on link "Download Certificate" at bounding box center [1079, 220] width 106 height 13
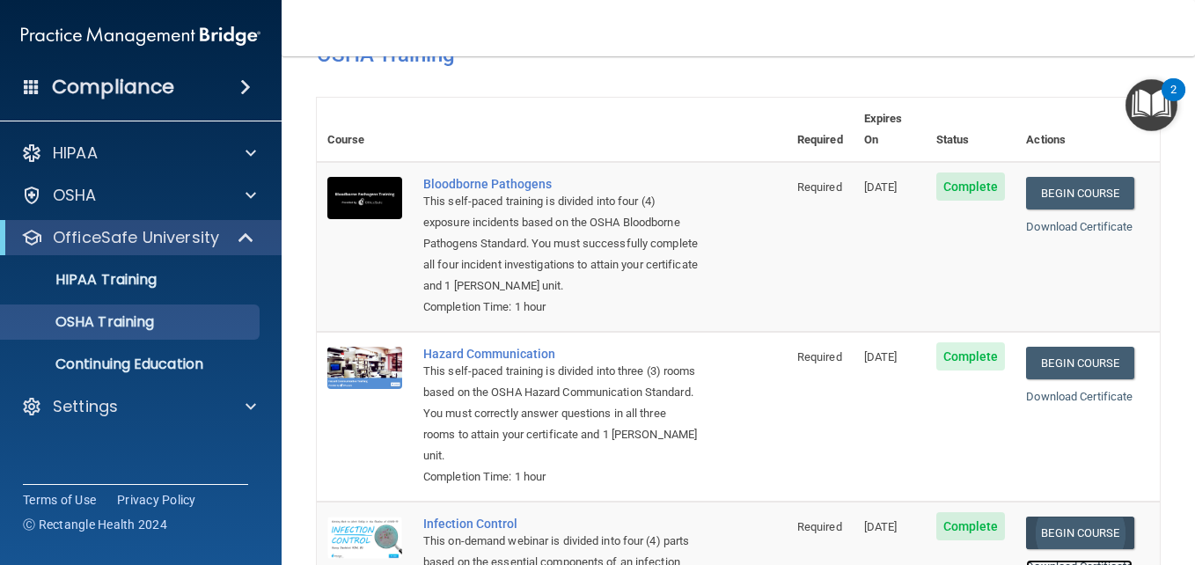
scroll to position [55, 0]
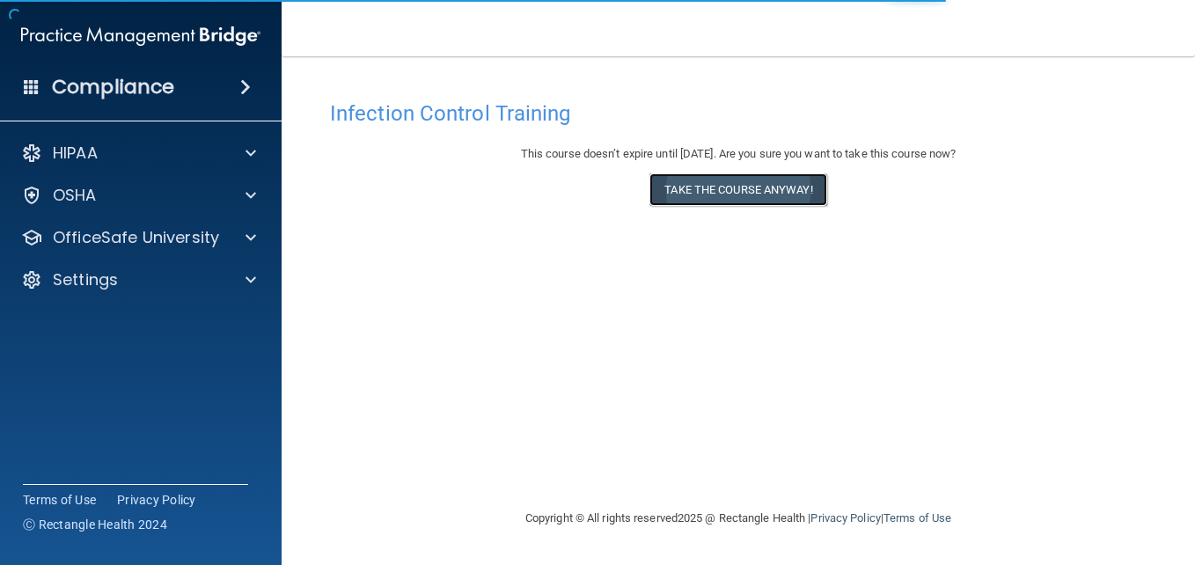
click at [741, 188] on button "Take the course anyway!" at bounding box center [737, 189] width 177 height 33
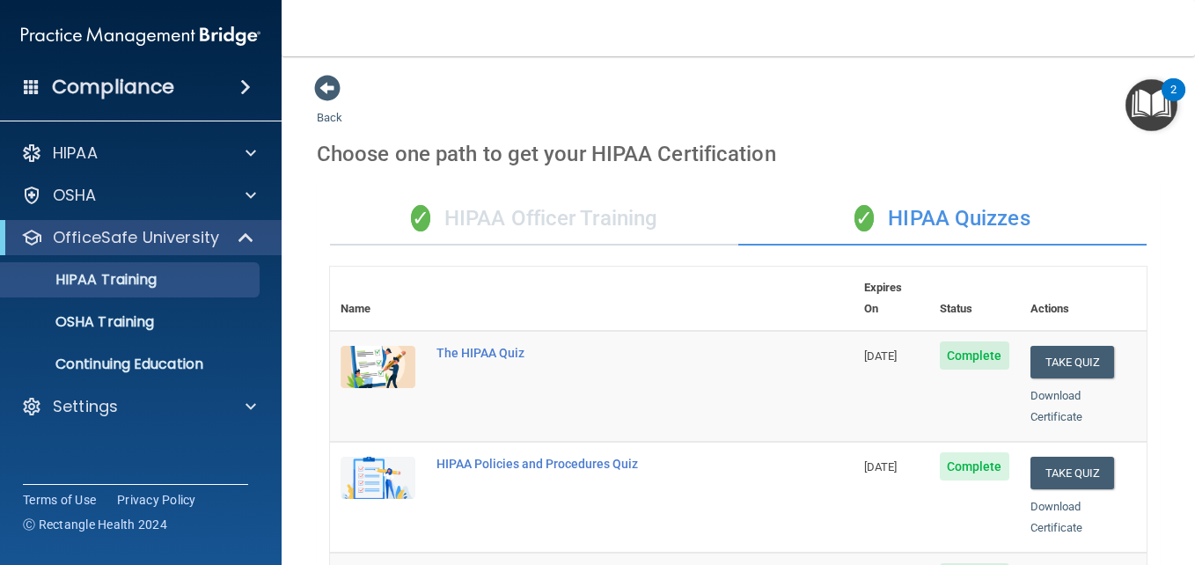
scroll to position [352, 0]
